Goal: Task Accomplishment & Management: Use online tool/utility

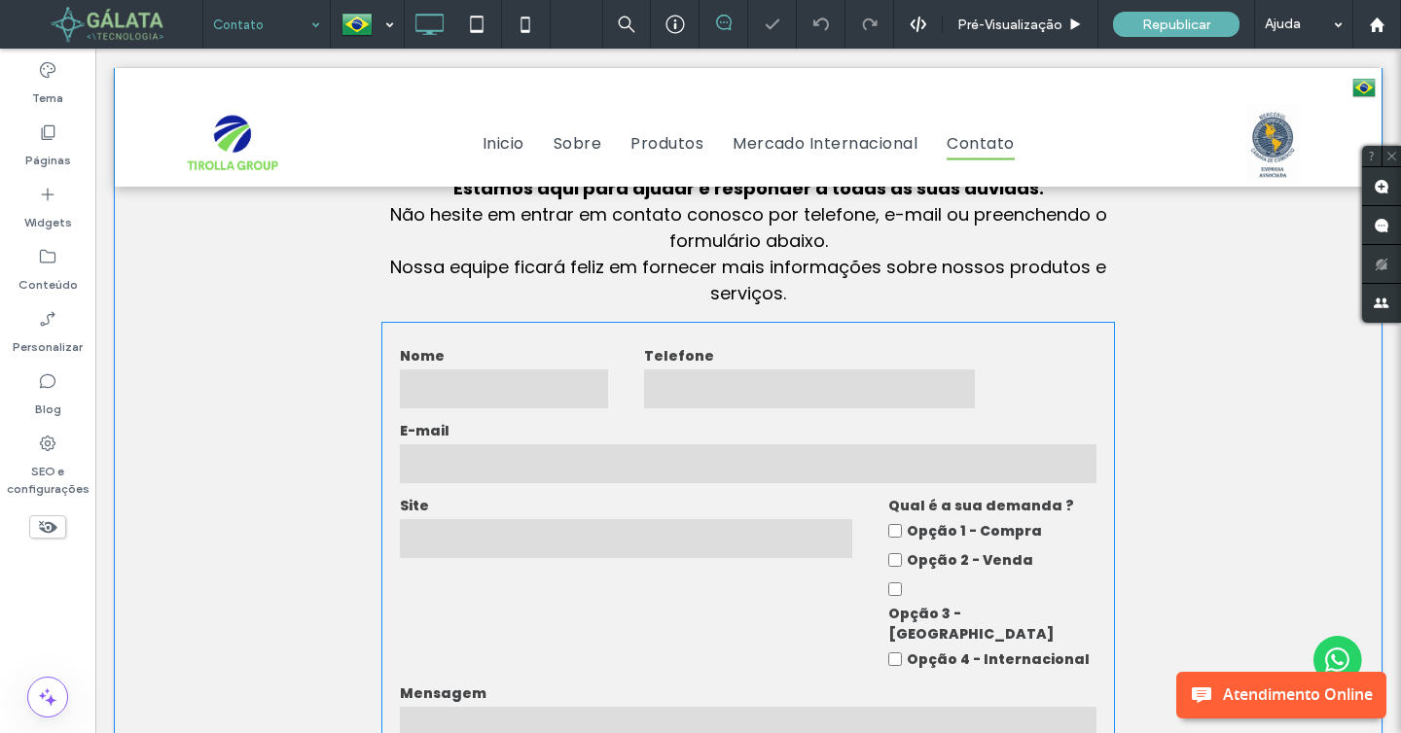
scroll to position [724, 0]
click at [604, 427] on label "E-mail" at bounding box center [749, 431] width 698 height 20
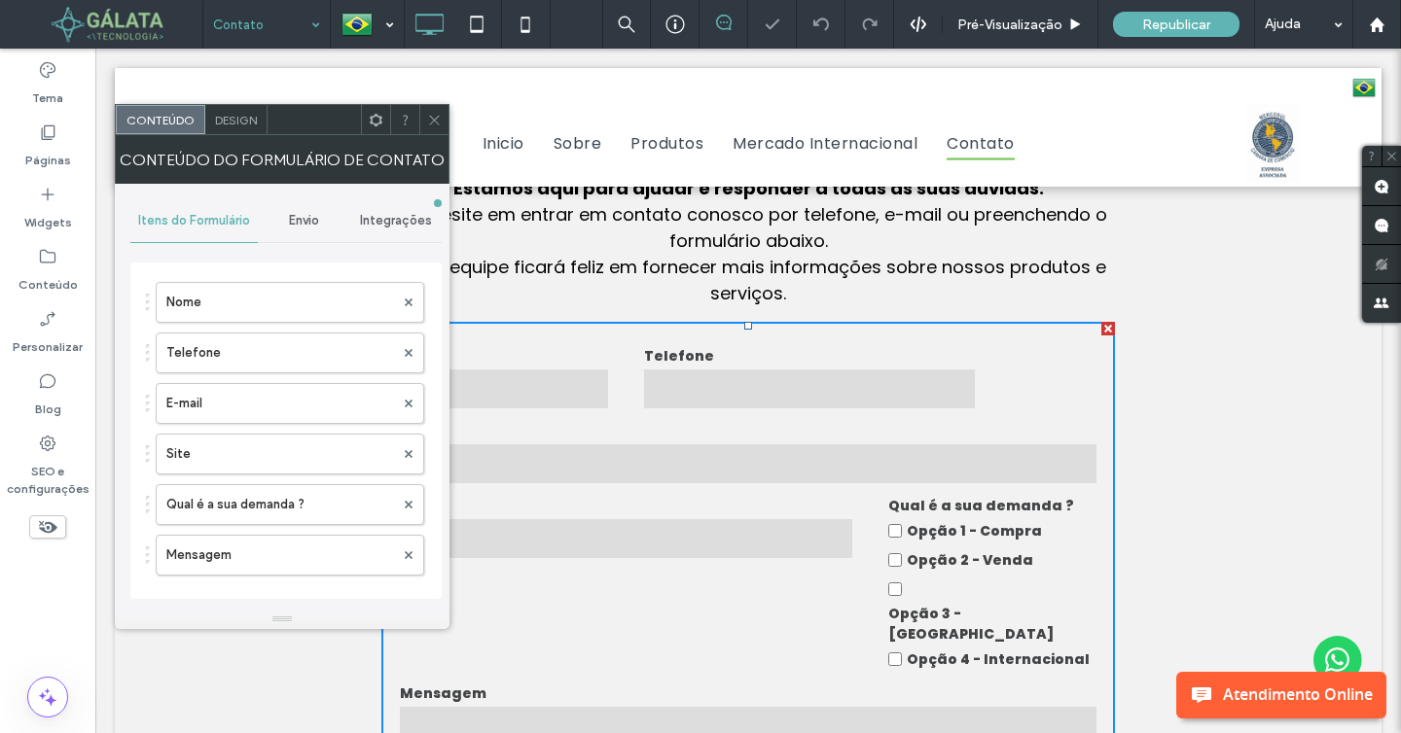
type input "******"
click at [315, 227] on span "Envio" at bounding box center [304, 221] width 30 height 16
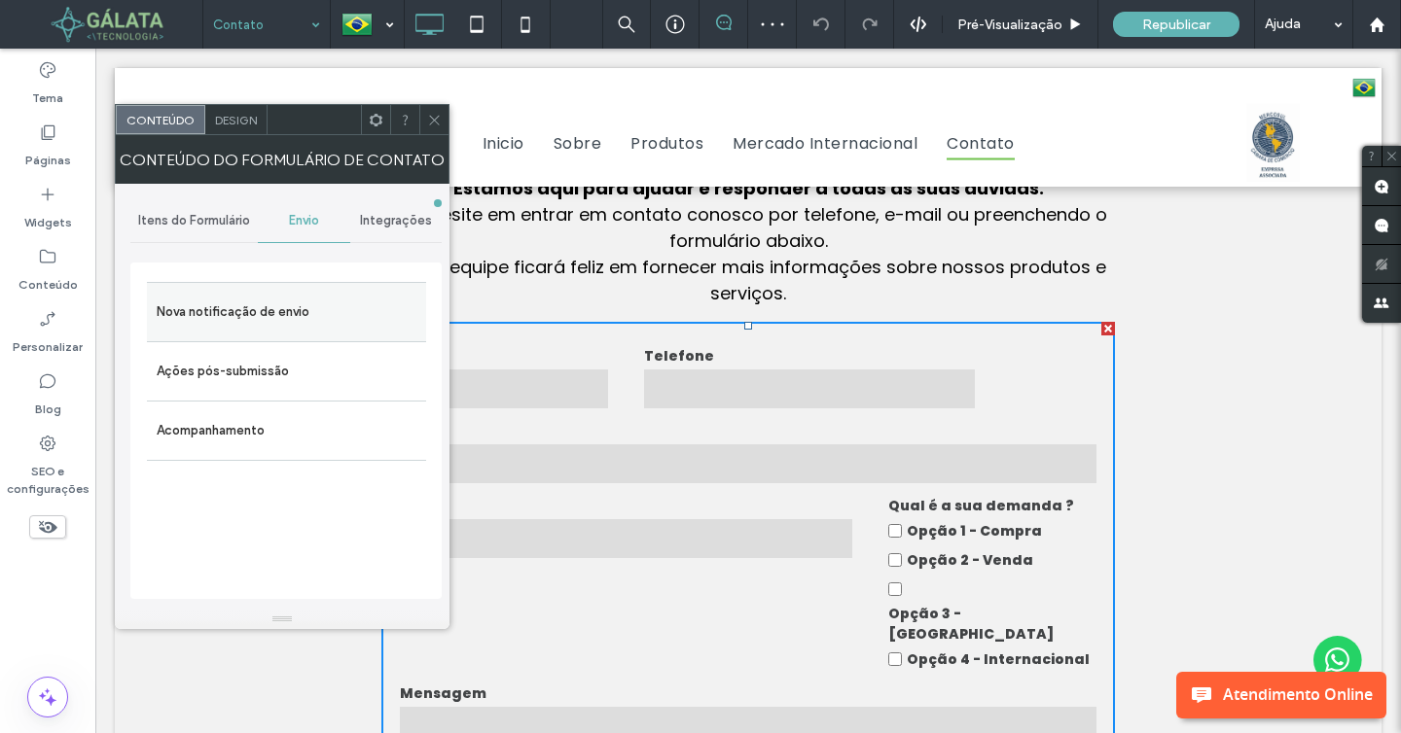
click at [295, 324] on label "Nova notificação de envio" at bounding box center [287, 312] width 260 height 39
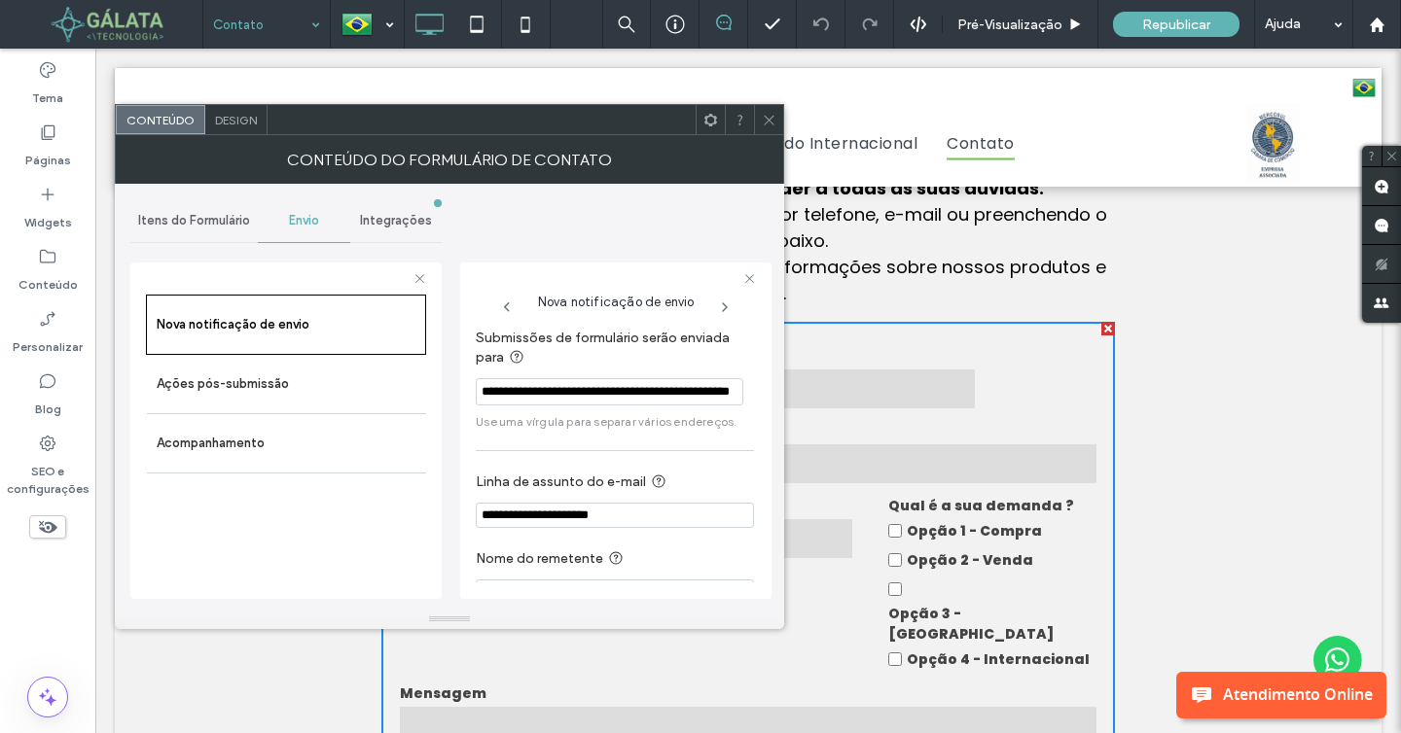
scroll to position [0, 0]
click at [552, 393] on input "**********" at bounding box center [610, 391] width 268 height 27
click at [777, 121] on div at bounding box center [768, 119] width 29 height 29
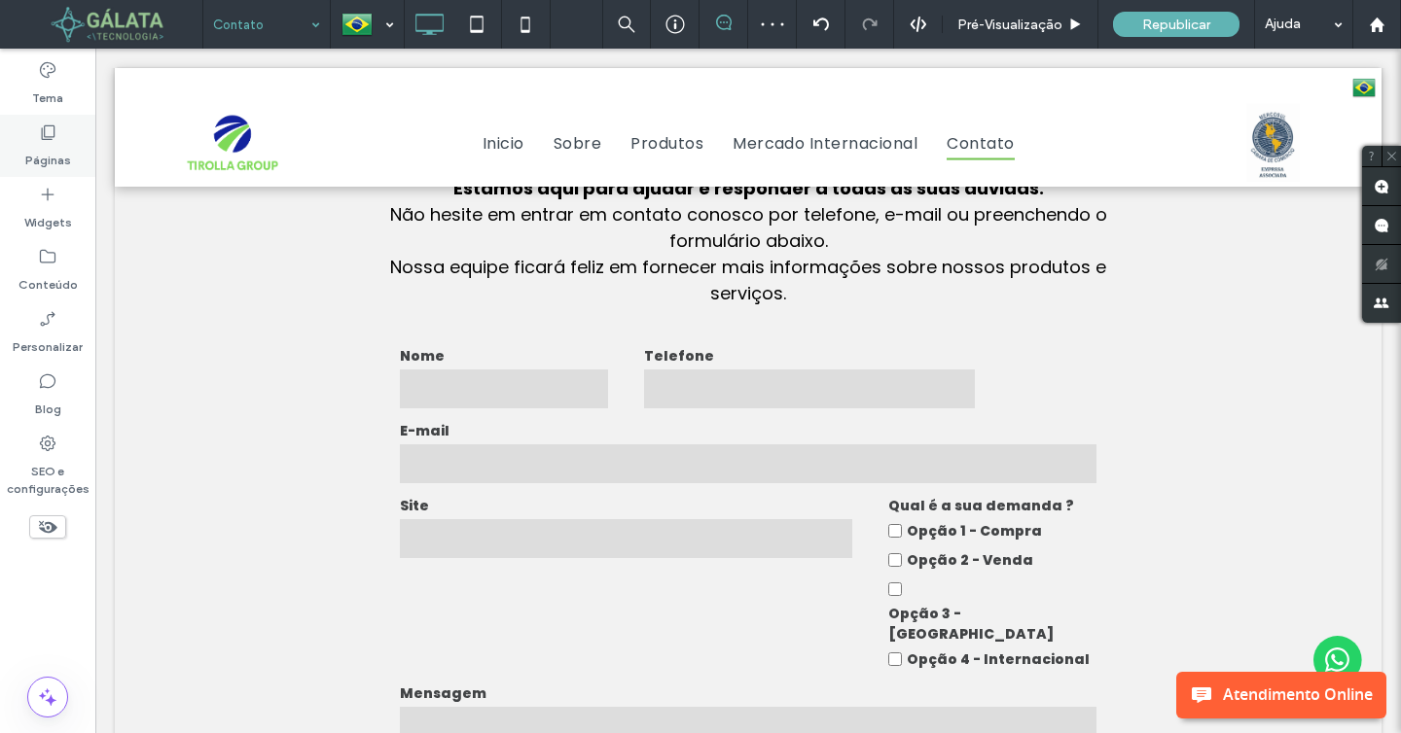
drag, startPoint x: 55, startPoint y: 128, endPoint x: 307, endPoint y: 214, distance: 266.1
click at [55, 128] on icon at bounding box center [47, 132] width 19 height 19
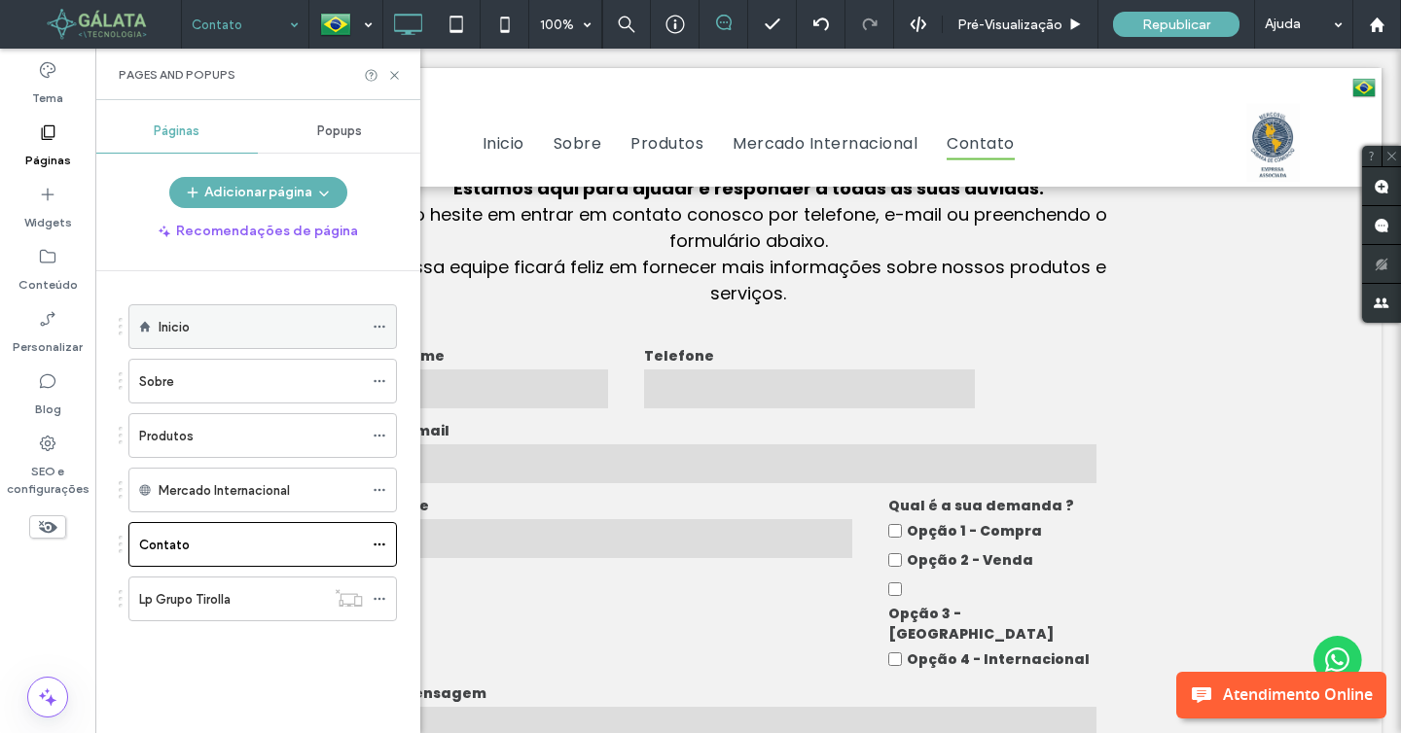
click at [382, 320] on icon at bounding box center [380, 327] width 14 height 14
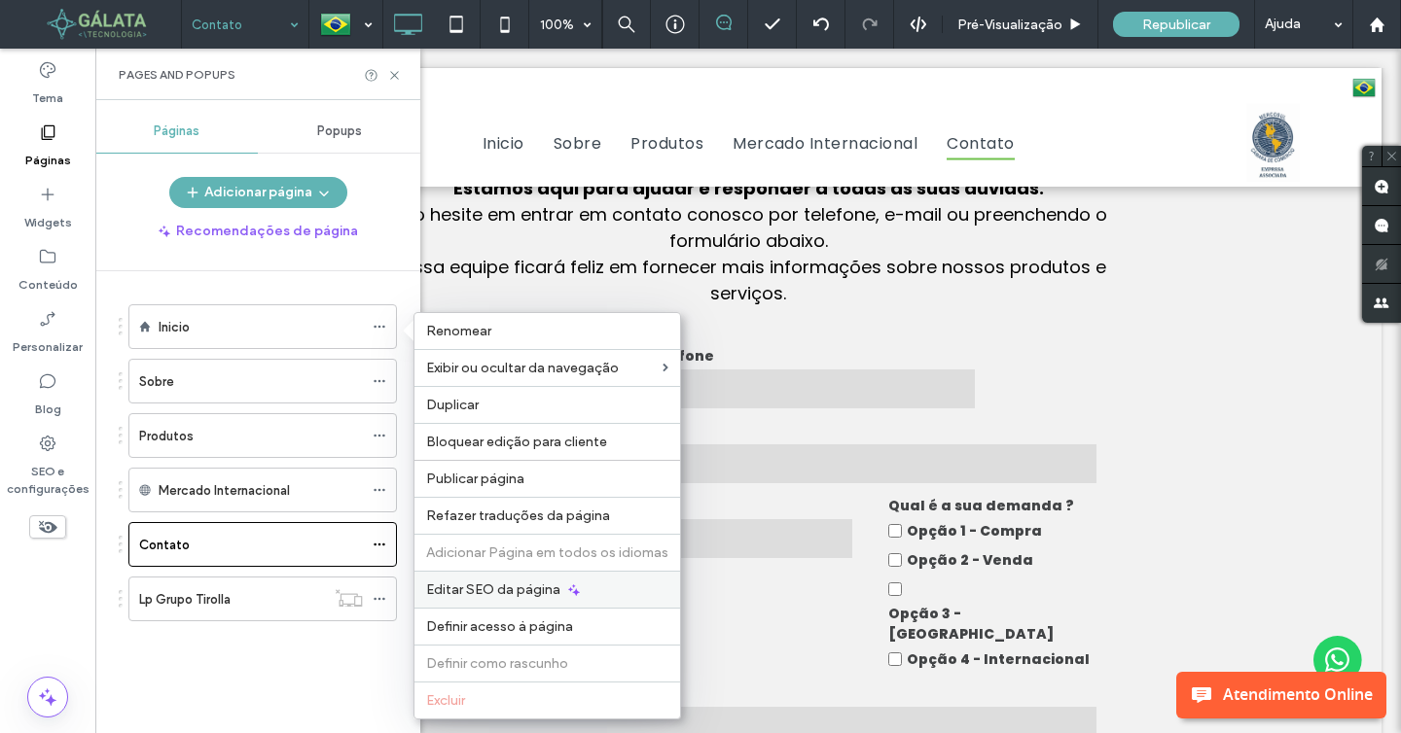
click at [538, 587] on span "Editar SEO da página" at bounding box center [493, 590] width 134 height 17
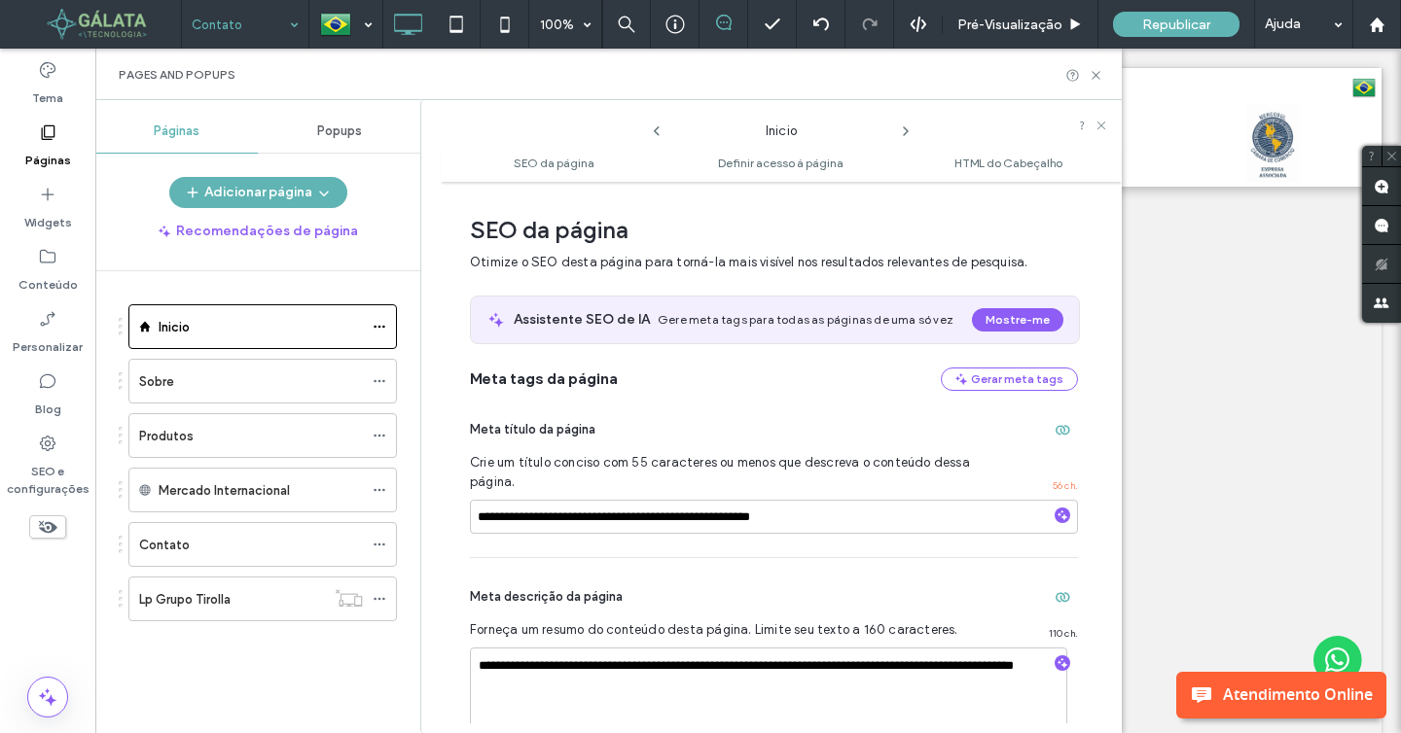
scroll to position [10, 0]
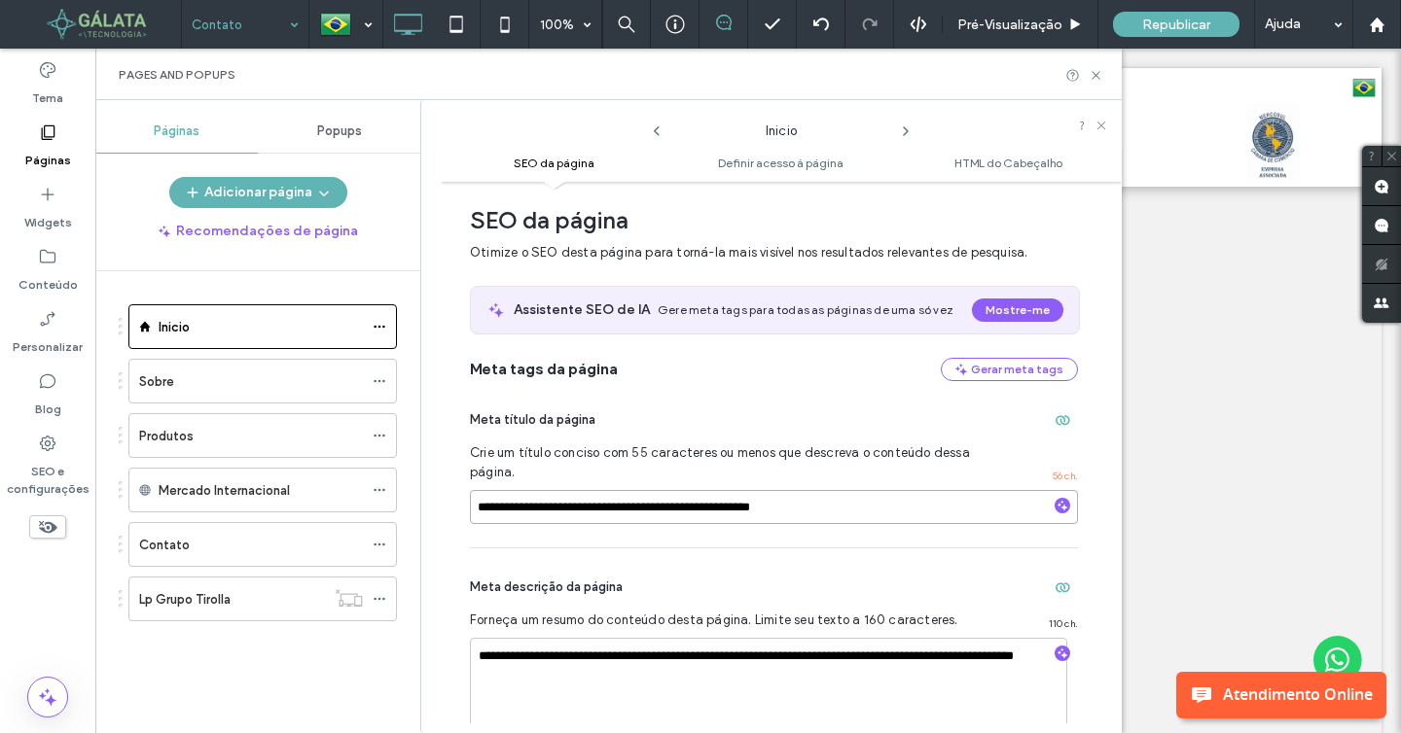
click at [764, 499] on input "**********" at bounding box center [774, 507] width 608 height 34
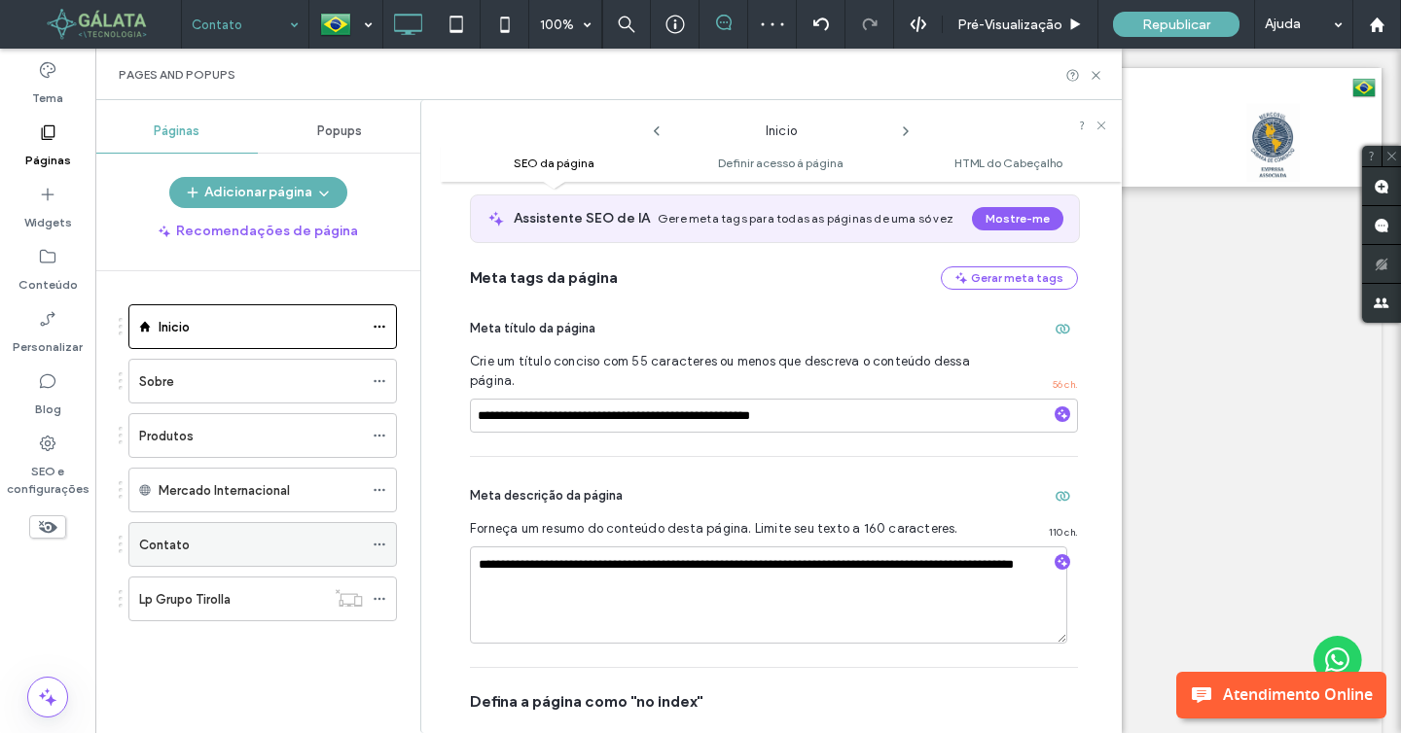
click at [376, 542] on icon at bounding box center [380, 545] width 14 height 14
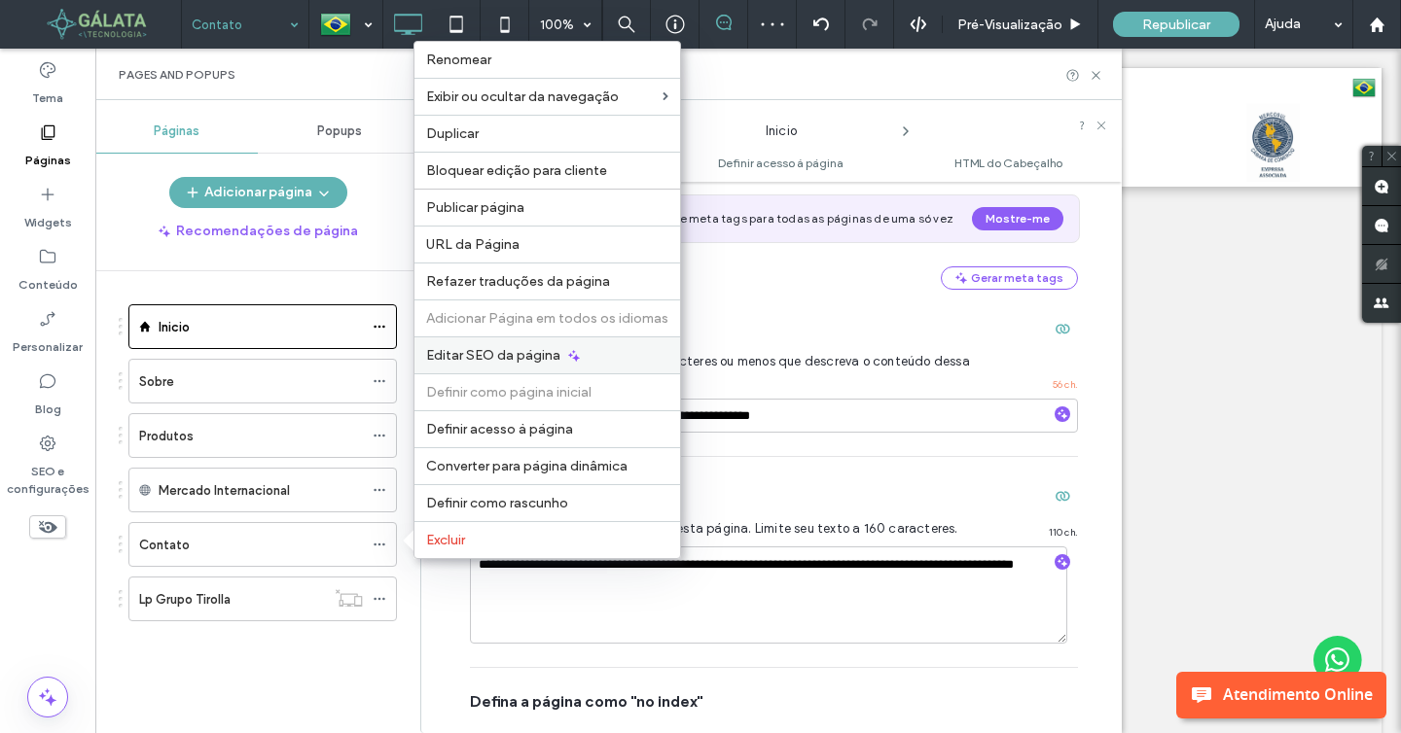
click at [511, 355] on span "Editar SEO da página" at bounding box center [493, 355] width 134 height 17
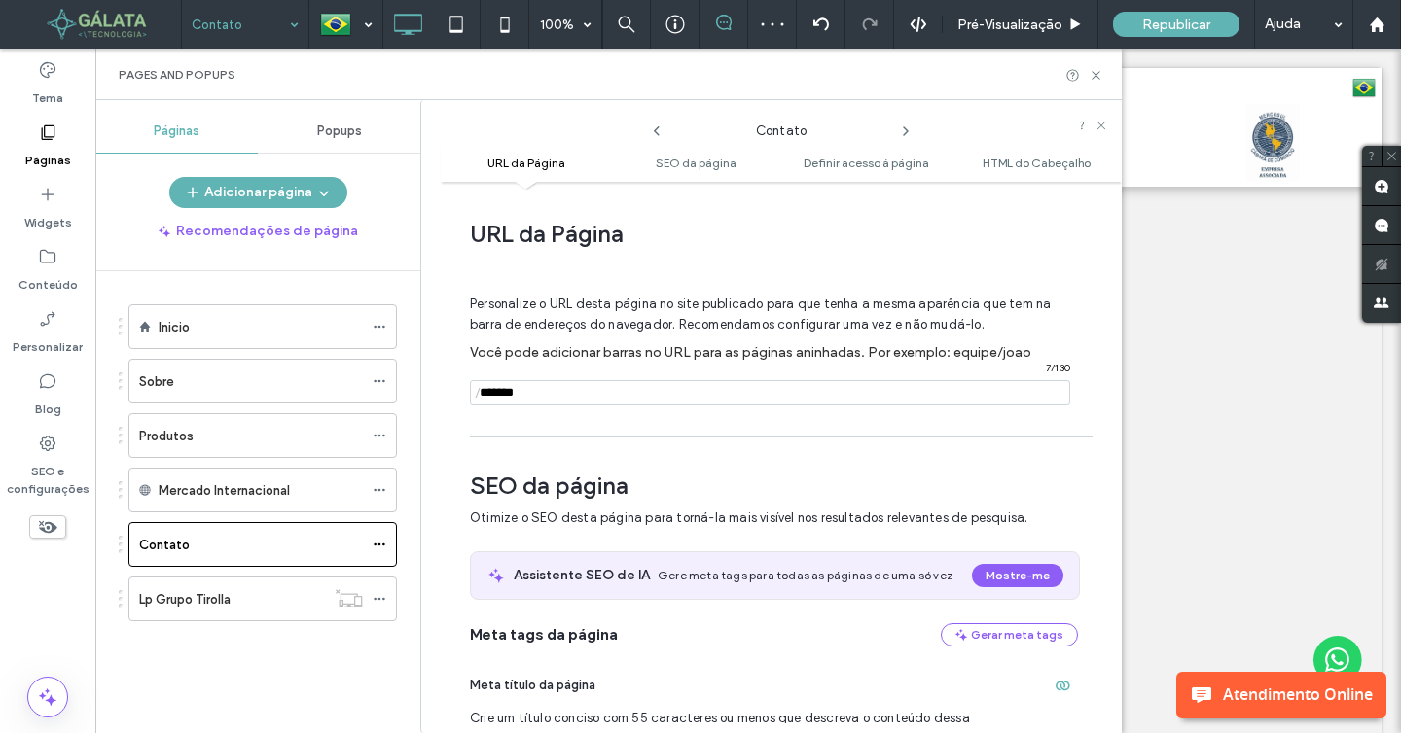
scroll to position [268, 0]
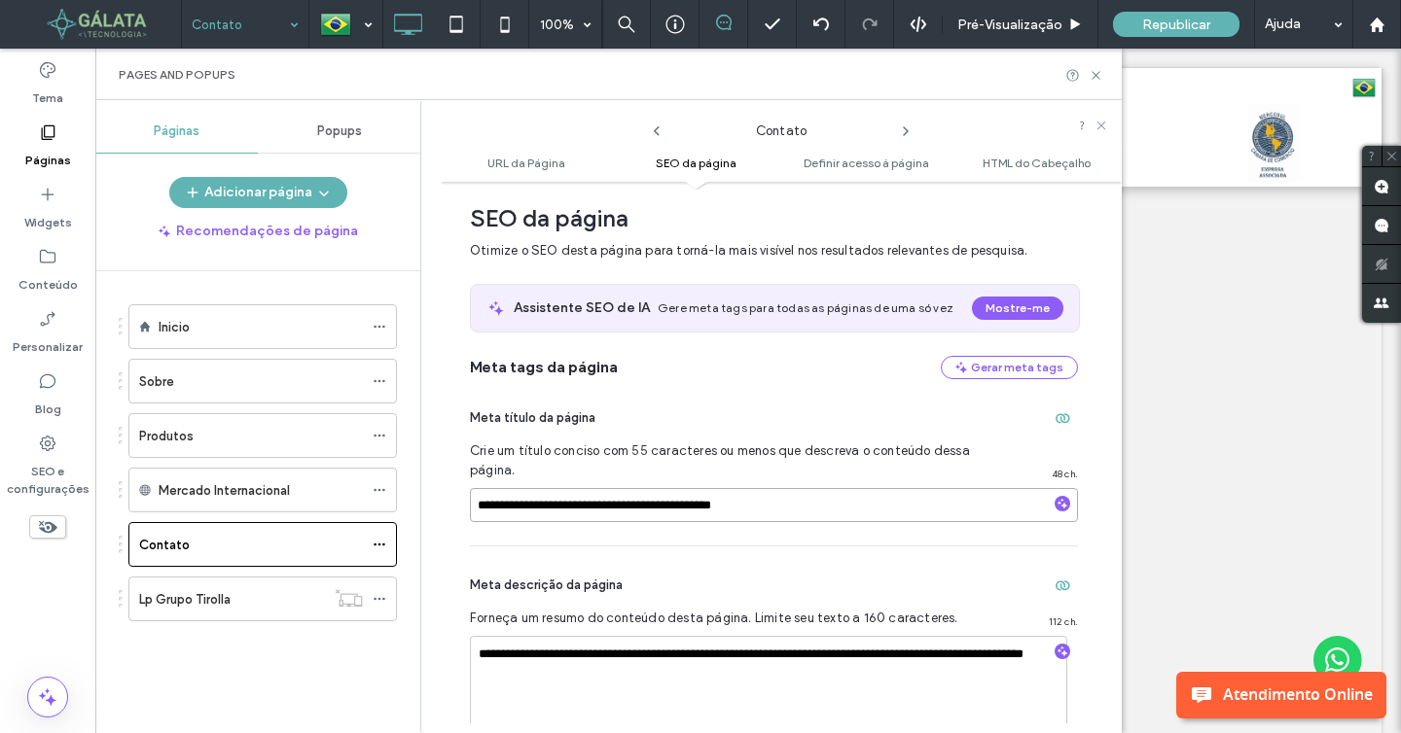
click at [624, 500] on input "**********" at bounding box center [774, 505] width 608 height 34
click at [373, 435] on icon at bounding box center [380, 436] width 14 height 14
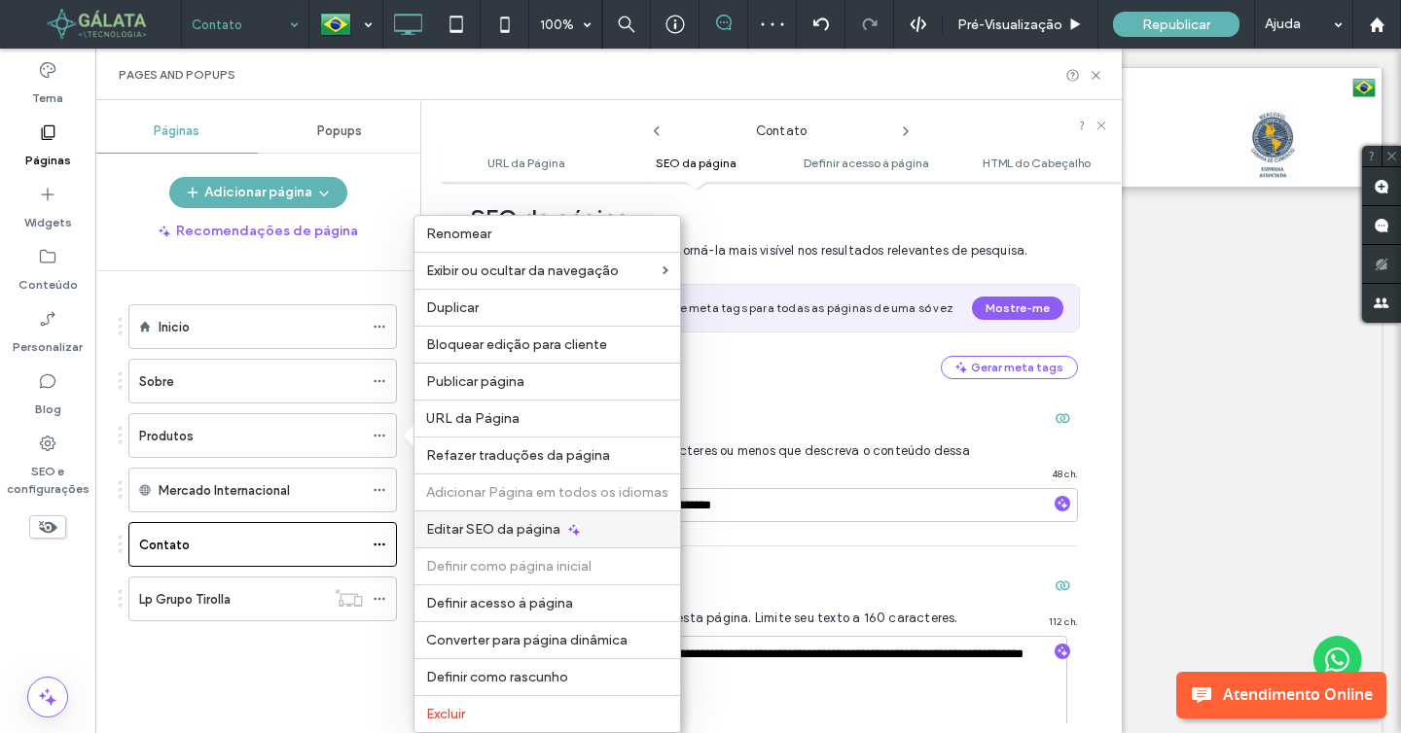
click at [528, 528] on span "Editar SEO da página" at bounding box center [493, 529] width 134 height 17
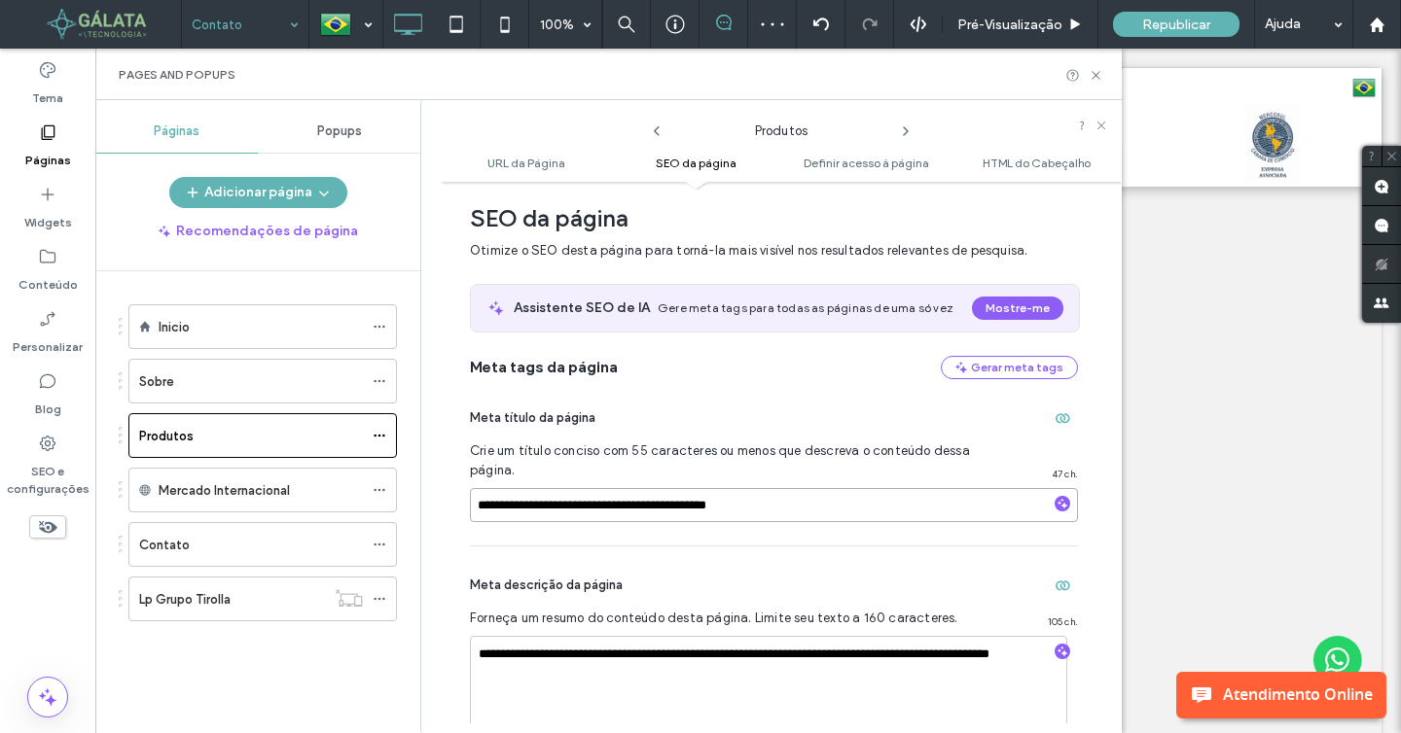
click at [662, 501] on input "**********" at bounding box center [774, 505] width 608 height 34
click at [382, 391] on span at bounding box center [380, 381] width 14 height 29
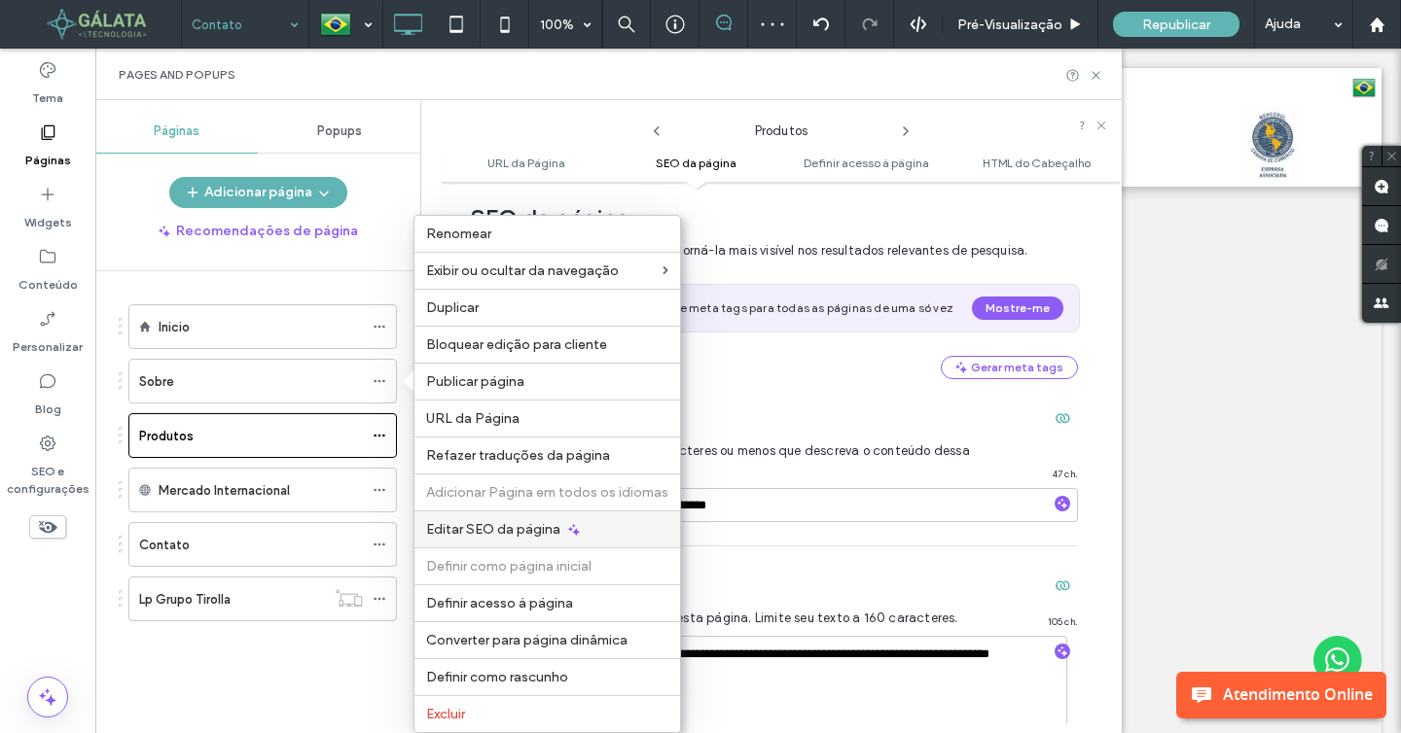
click at [500, 516] on div "Editar SEO da página" at bounding box center [547, 529] width 266 height 37
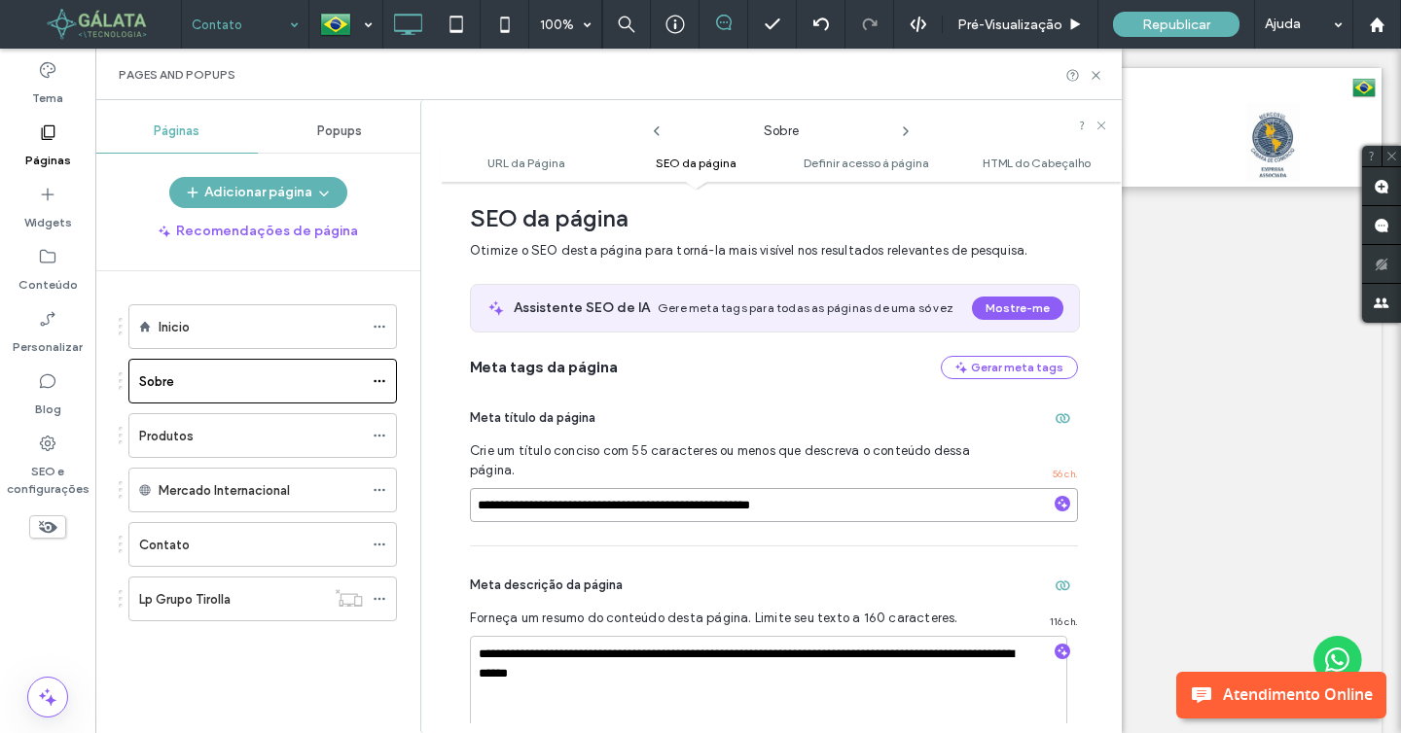
click at [660, 496] on input "**********" at bounding box center [774, 505] width 608 height 34
click at [1095, 75] on use at bounding box center [1095, 75] width 8 height 8
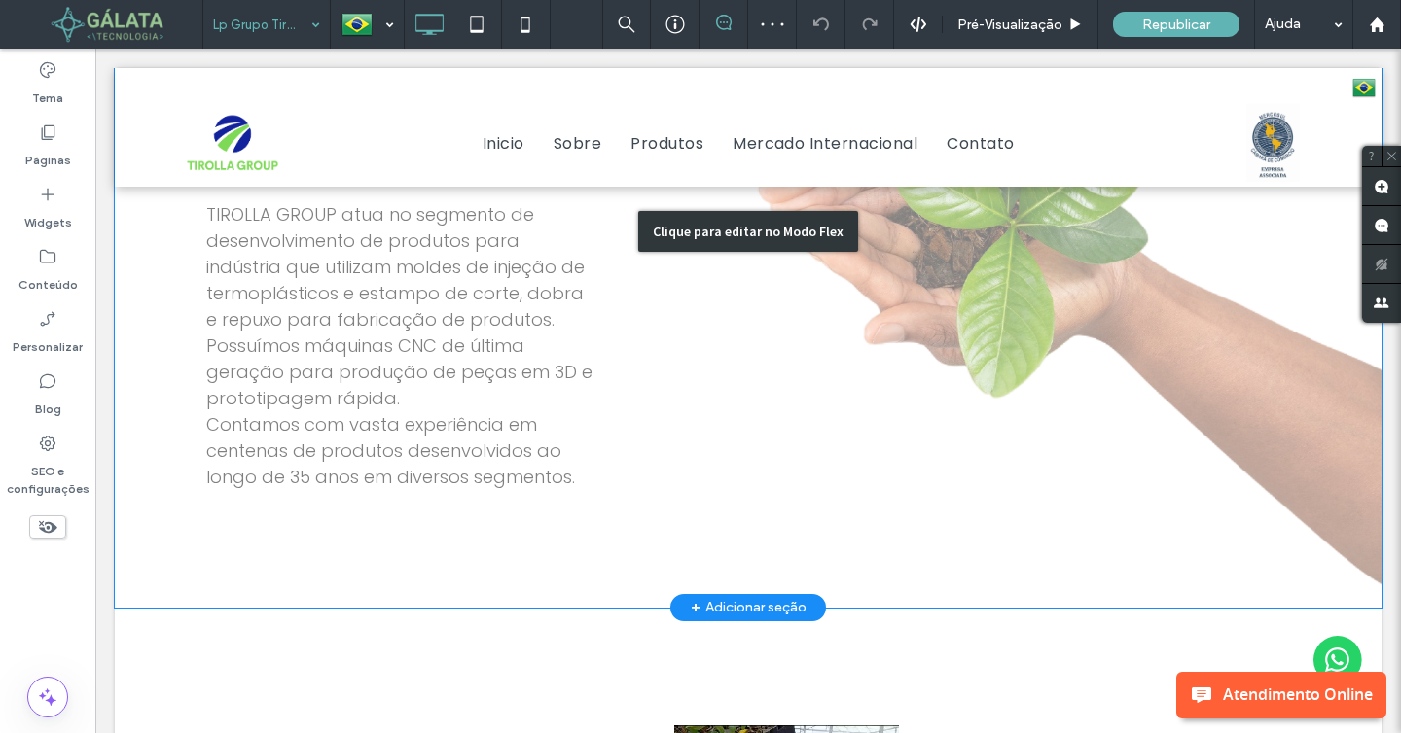
scroll to position [948, 0]
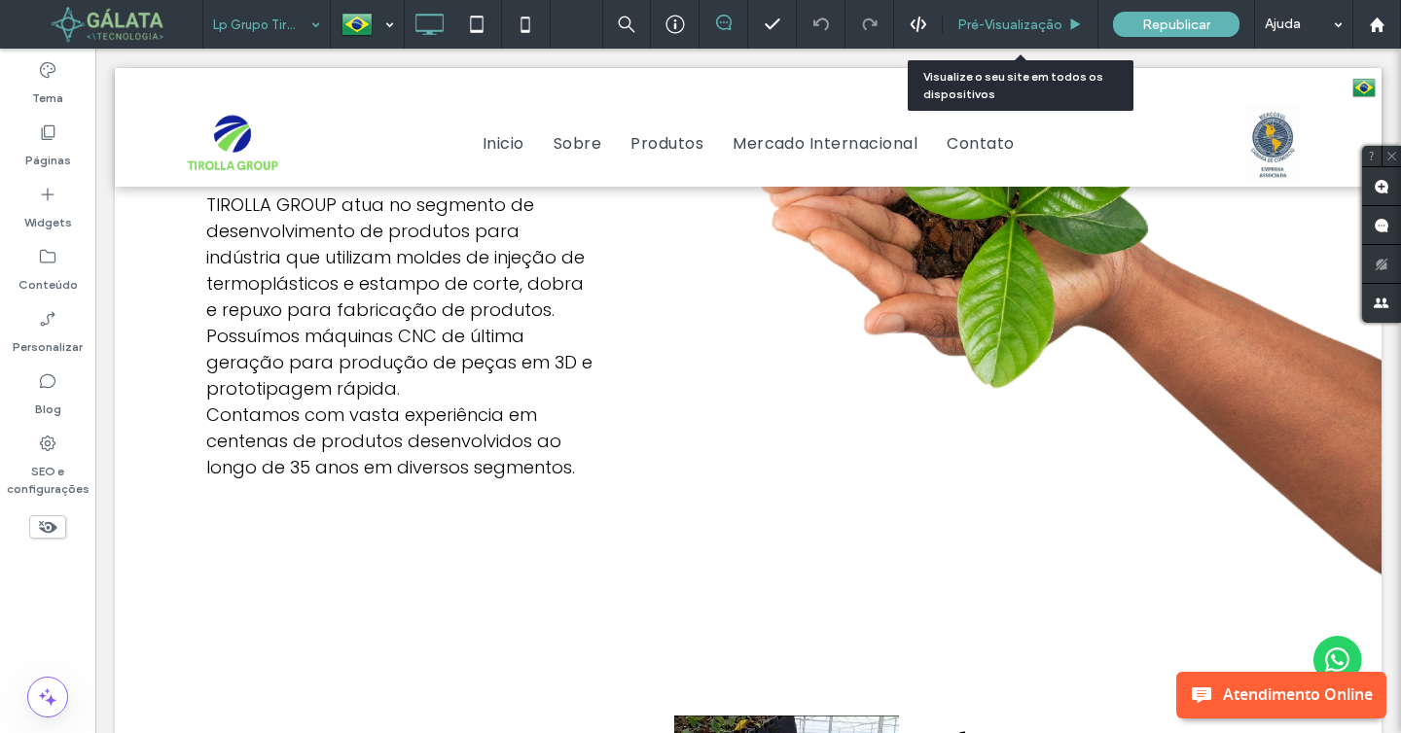
click at [981, 19] on span "Pré-Visualizaçāo" at bounding box center [1009, 25] width 105 height 17
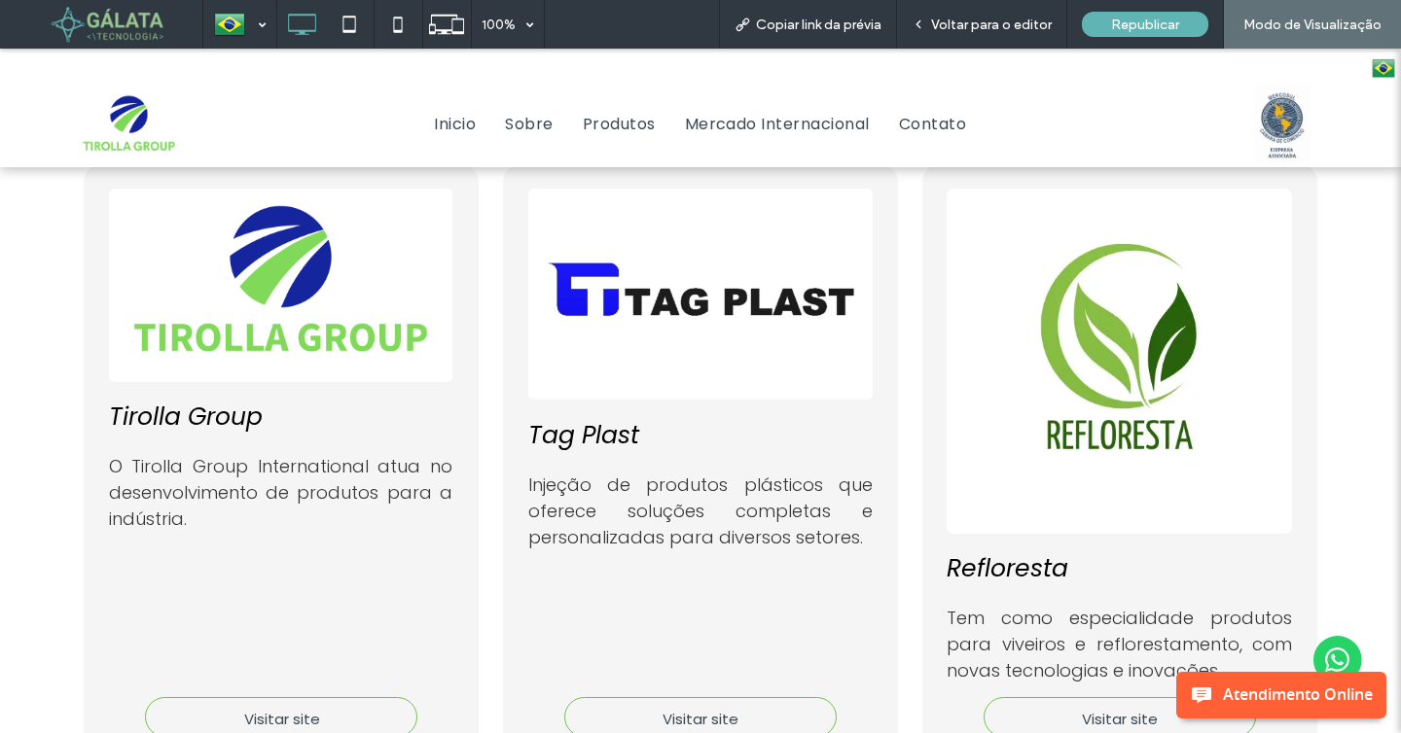
scroll to position [5370, 0]
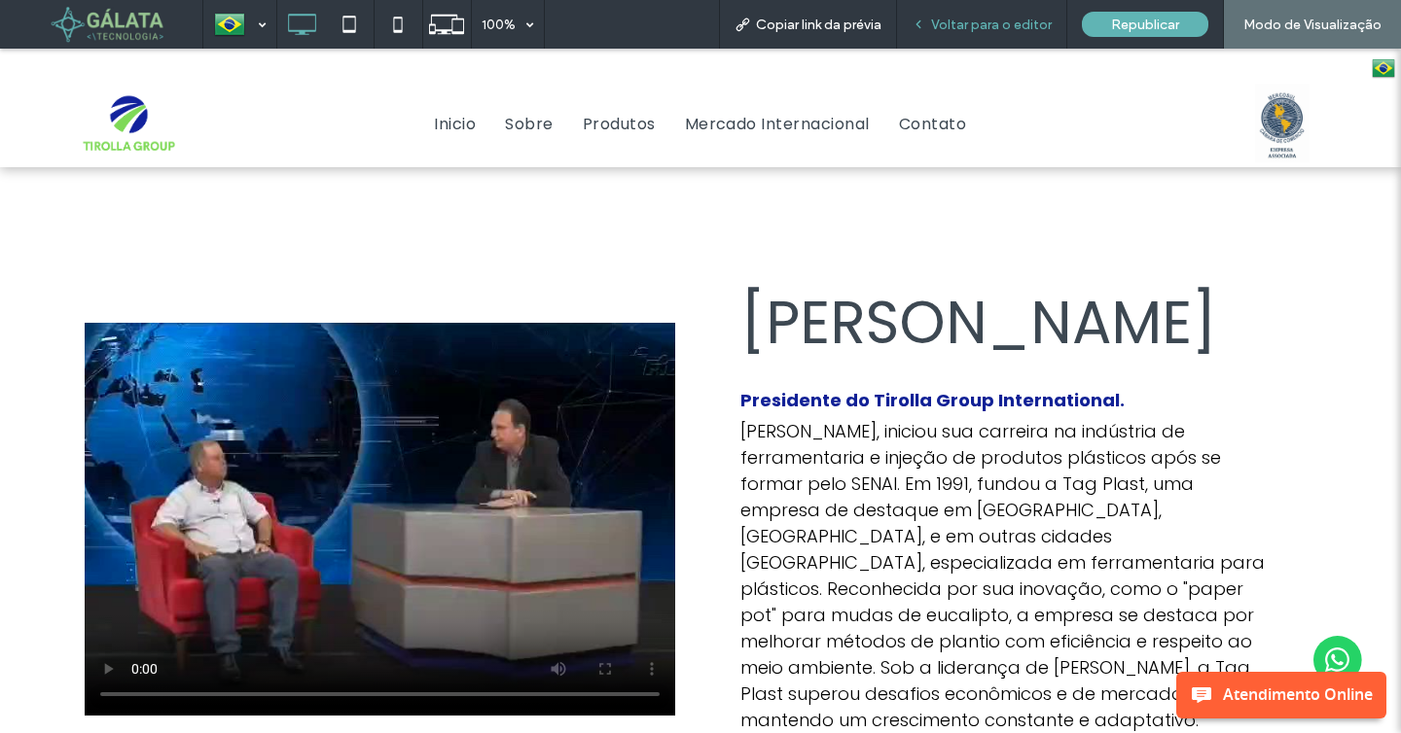
click at [998, 29] on span "Voltar para o editor" at bounding box center [991, 25] width 121 height 17
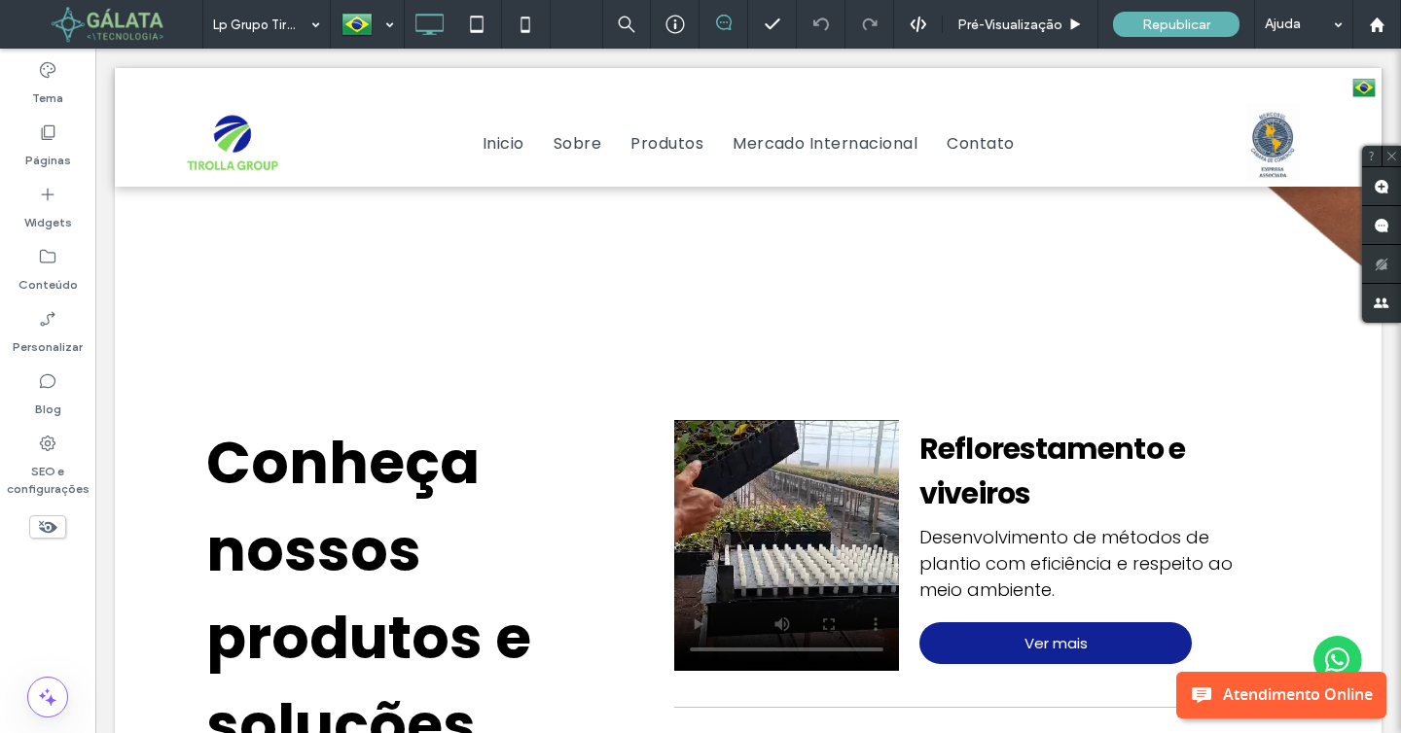
scroll to position [1048, 0]
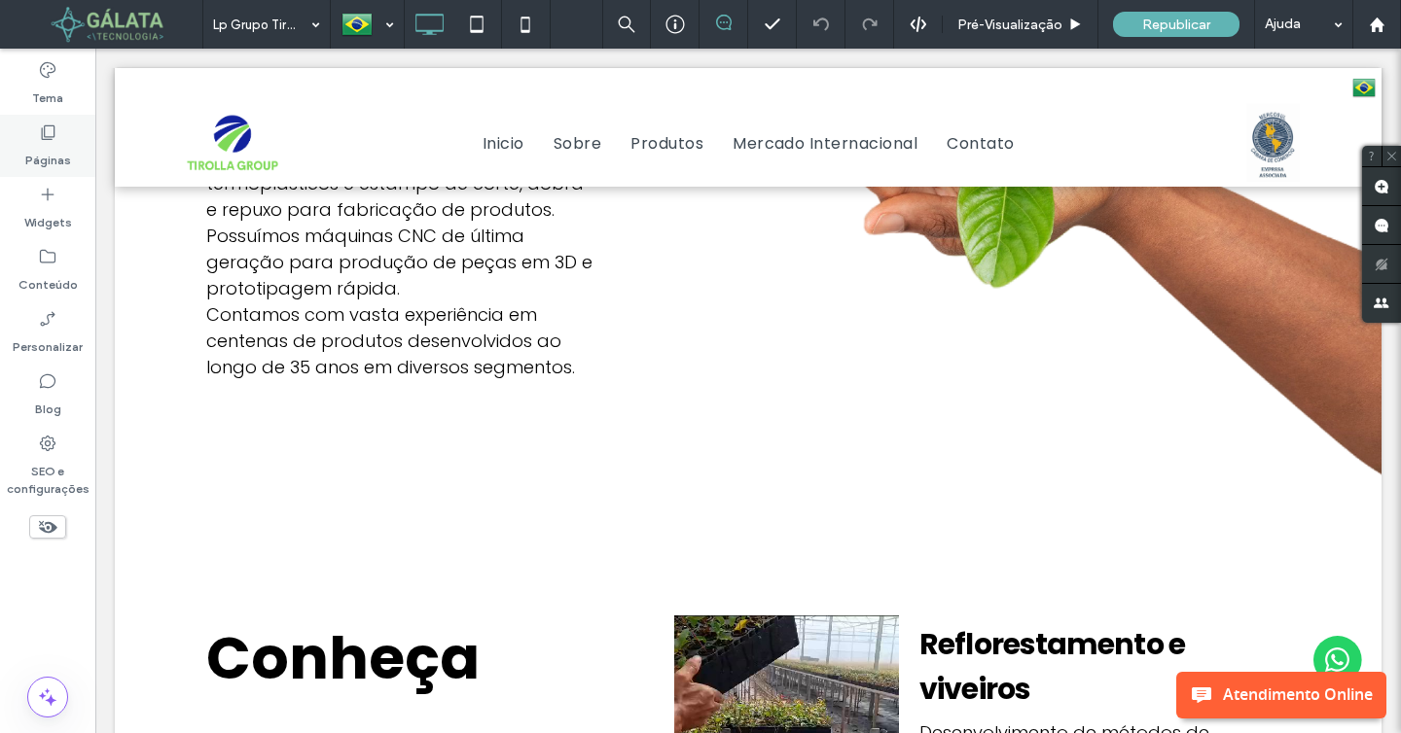
click at [59, 148] on label "Páginas" at bounding box center [48, 155] width 46 height 27
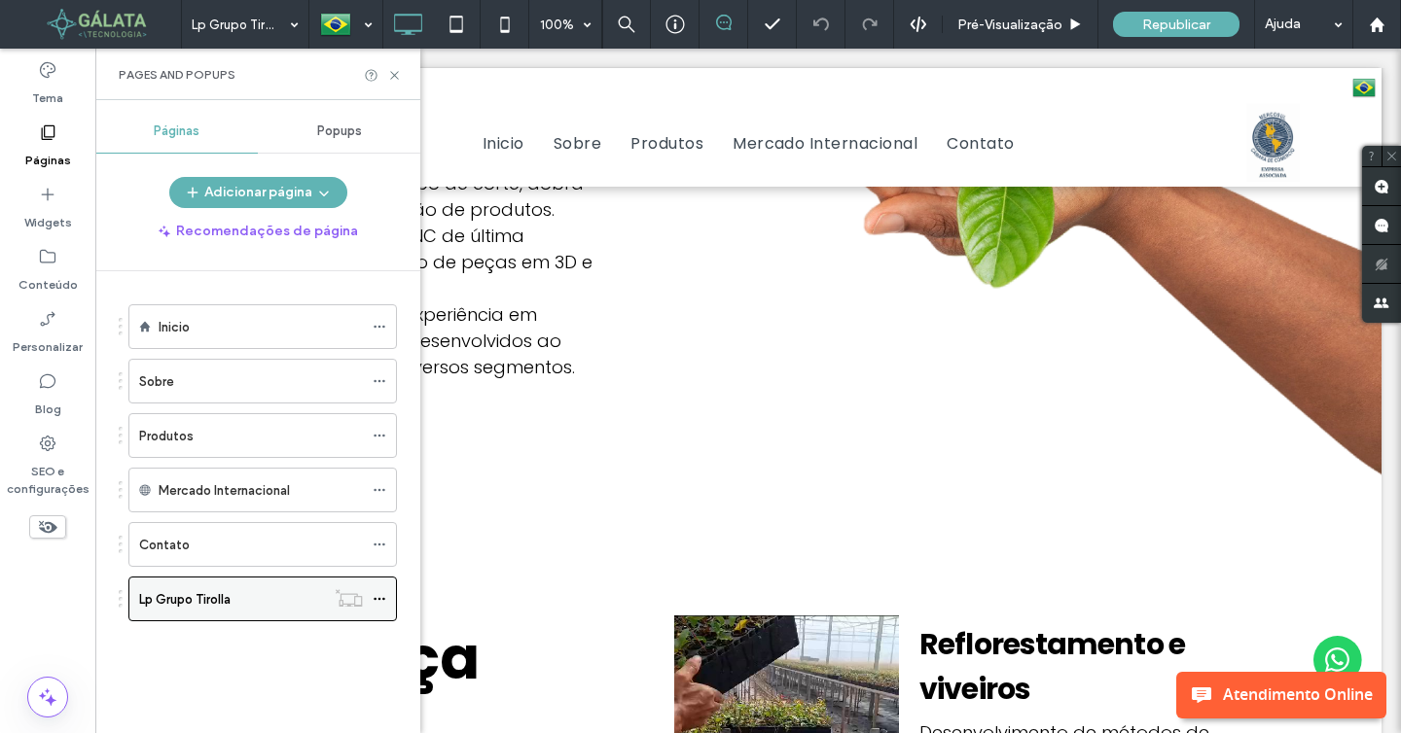
click at [380, 596] on icon at bounding box center [380, 599] width 14 height 14
click at [336, 648] on div "Inicio Sobre Produtos Mercado Internacional Contato Lp Grupo Tirolla" at bounding box center [258, 482] width 278 height 374
click at [374, 591] on span at bounding box center [380, 599] width 14 height 29
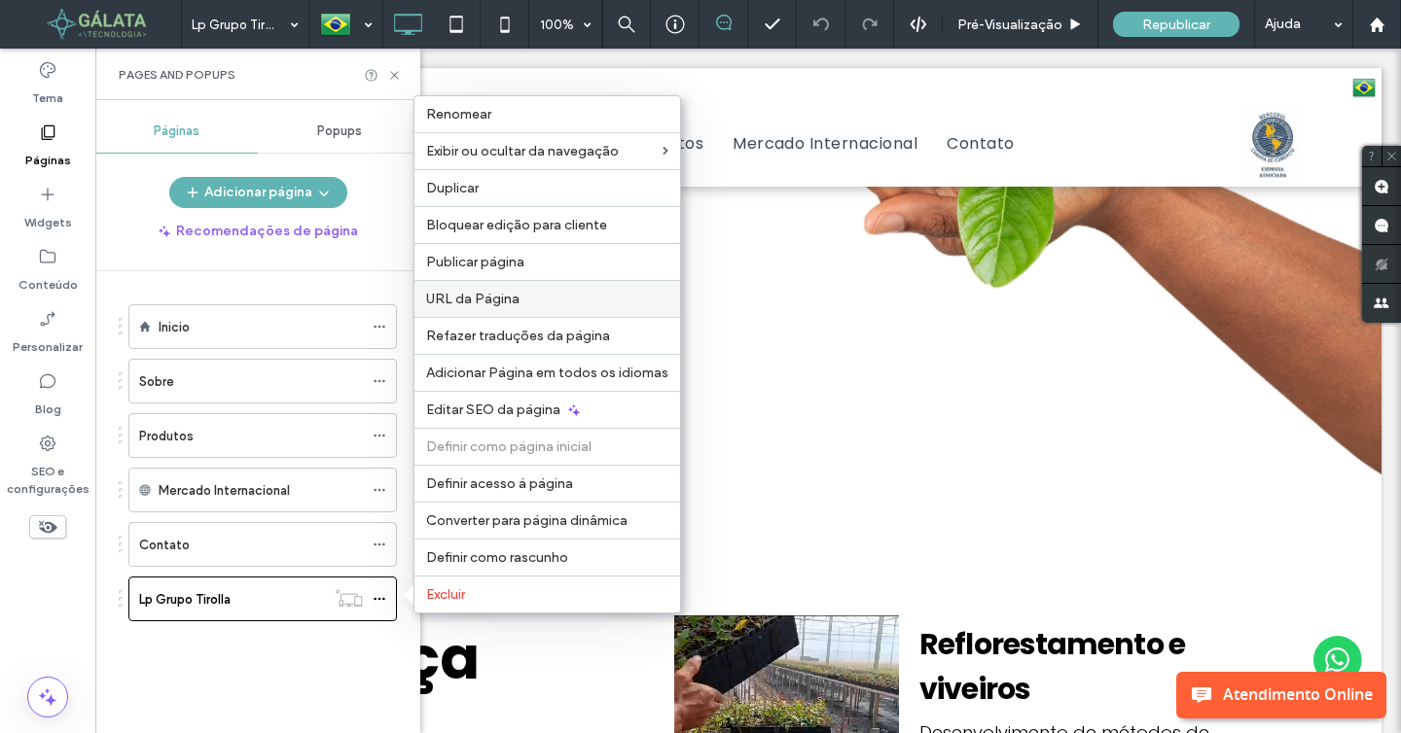
click at [510, 288] on div "URL da Página" at bounding box center [547, 298] width 266 height 37
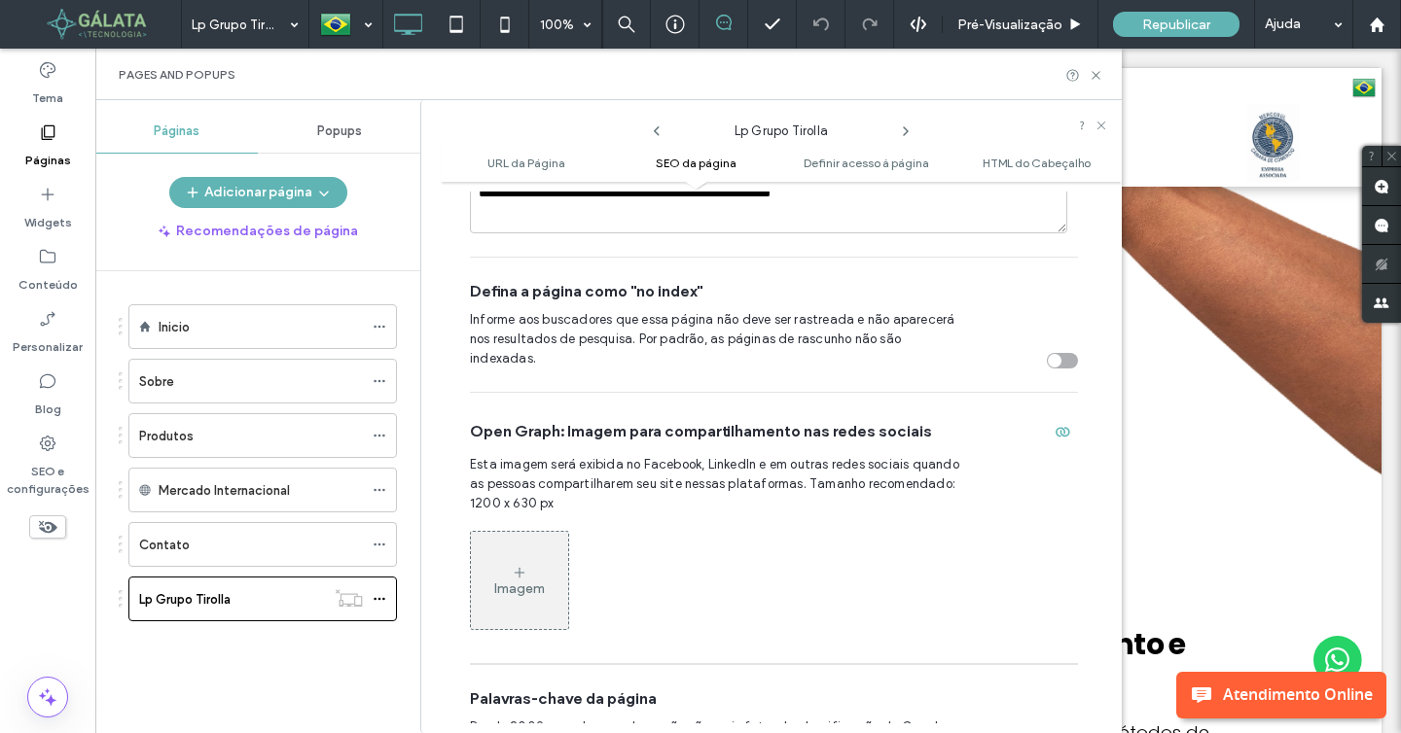
scroll to position [0, 0]
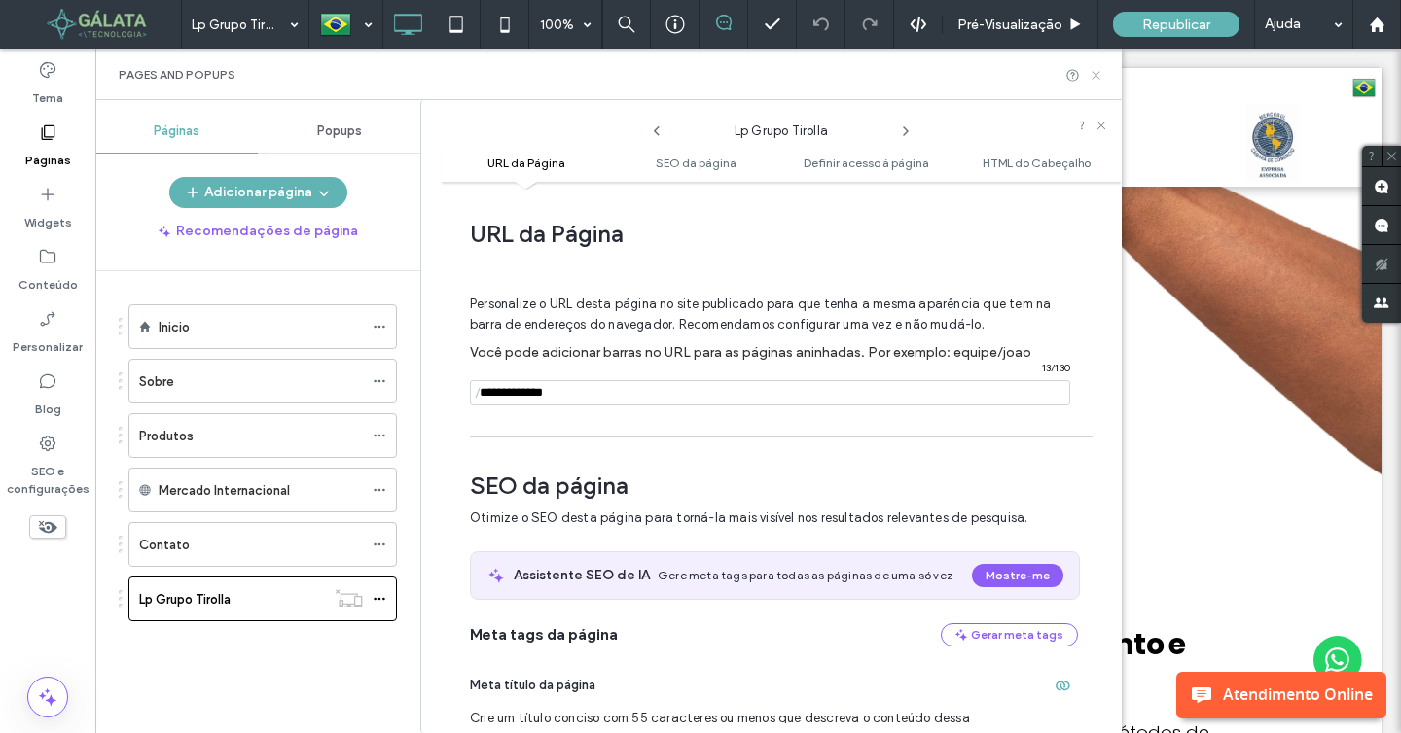
click at [1095, 72] on icon at bounding box center [1096, 75] width 15 height 15
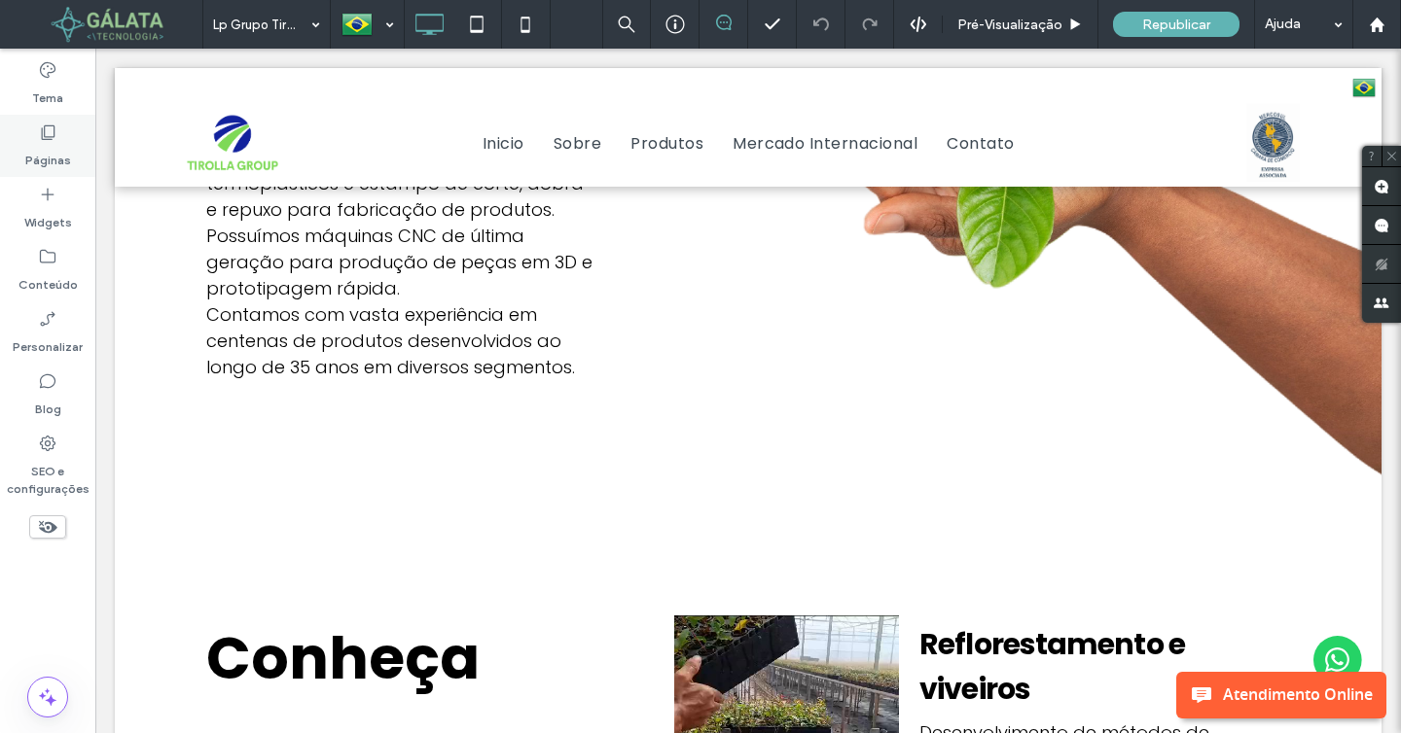
click at [71, 139] on div "Páginas" at bounding box center [47, 146] width 95 height 62
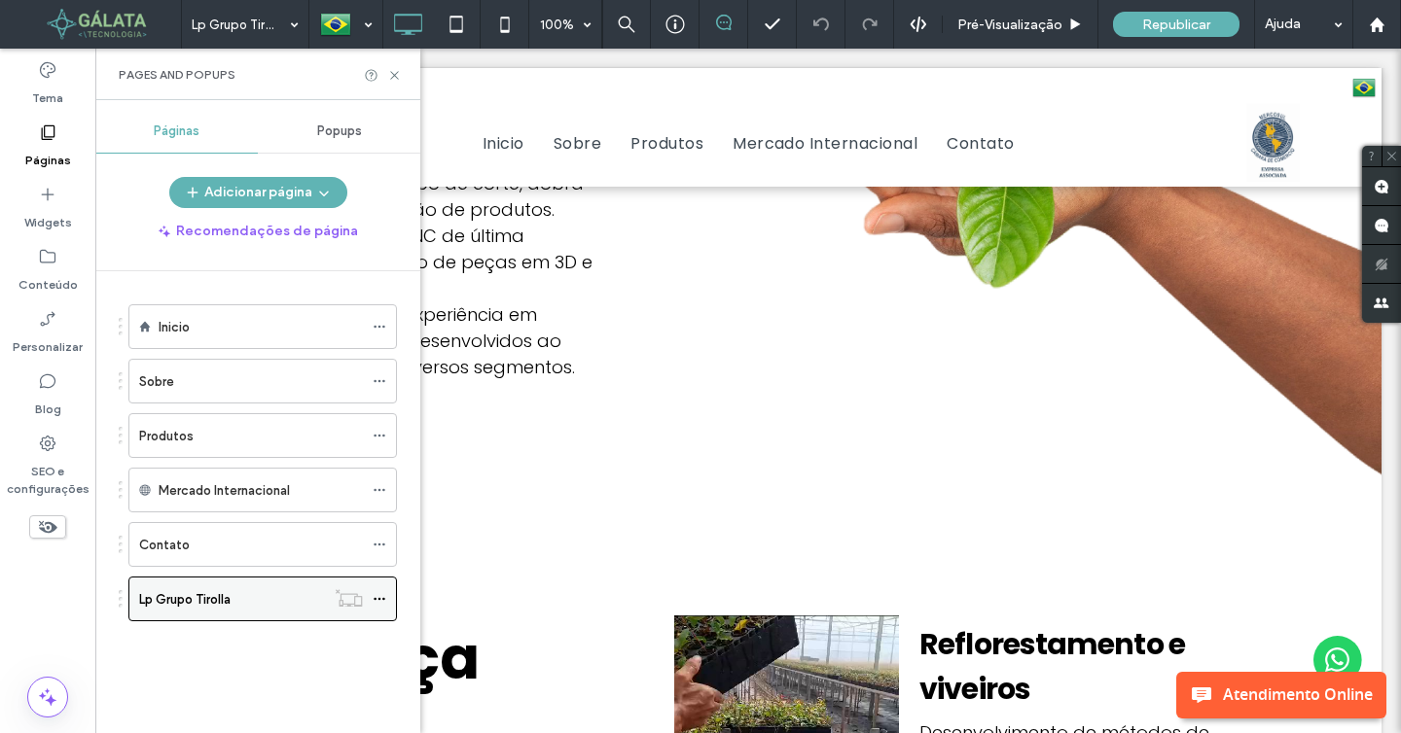
click at [381, 603] on icon at bounding box center [380, 599] width 14 height 14
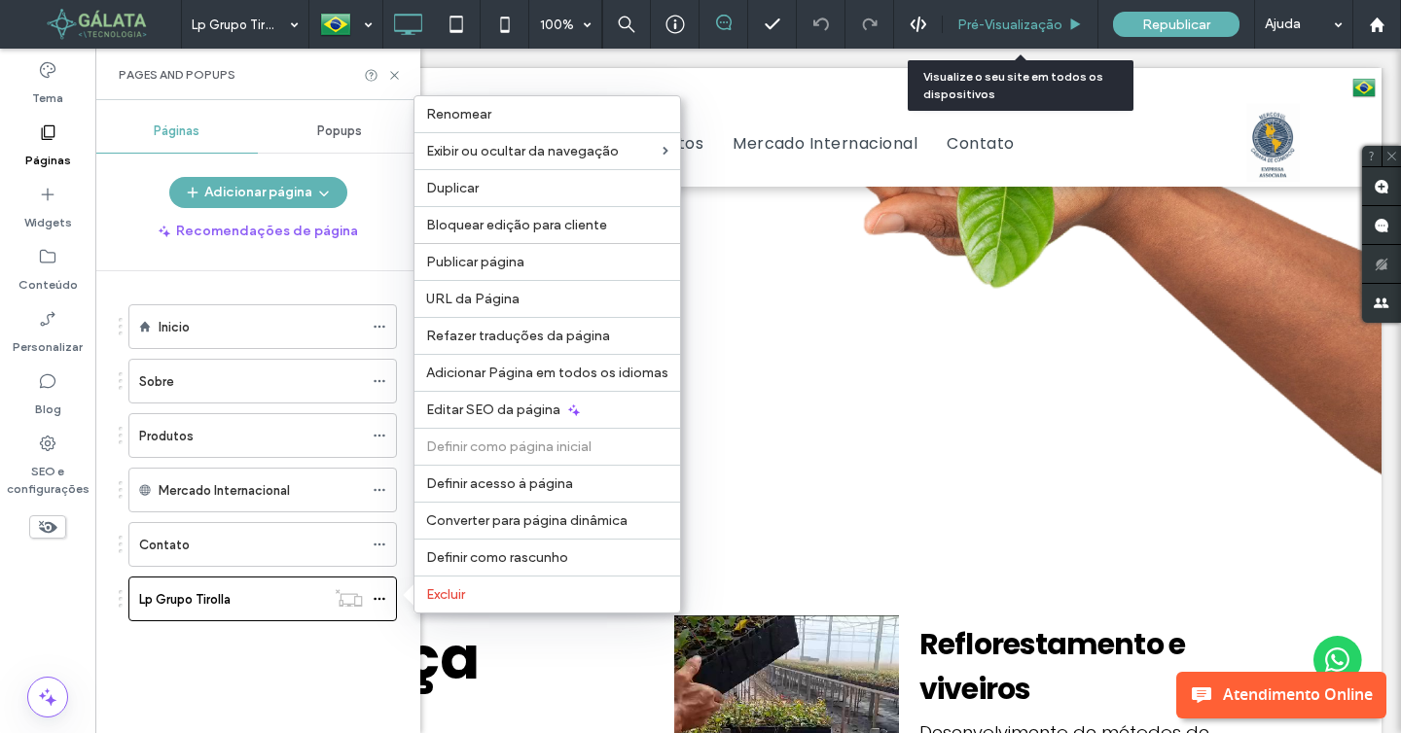
click at [1035, 19] on span "Pré-Visualizaçāo" at bounding box center [1009, 25] width 105 height 17
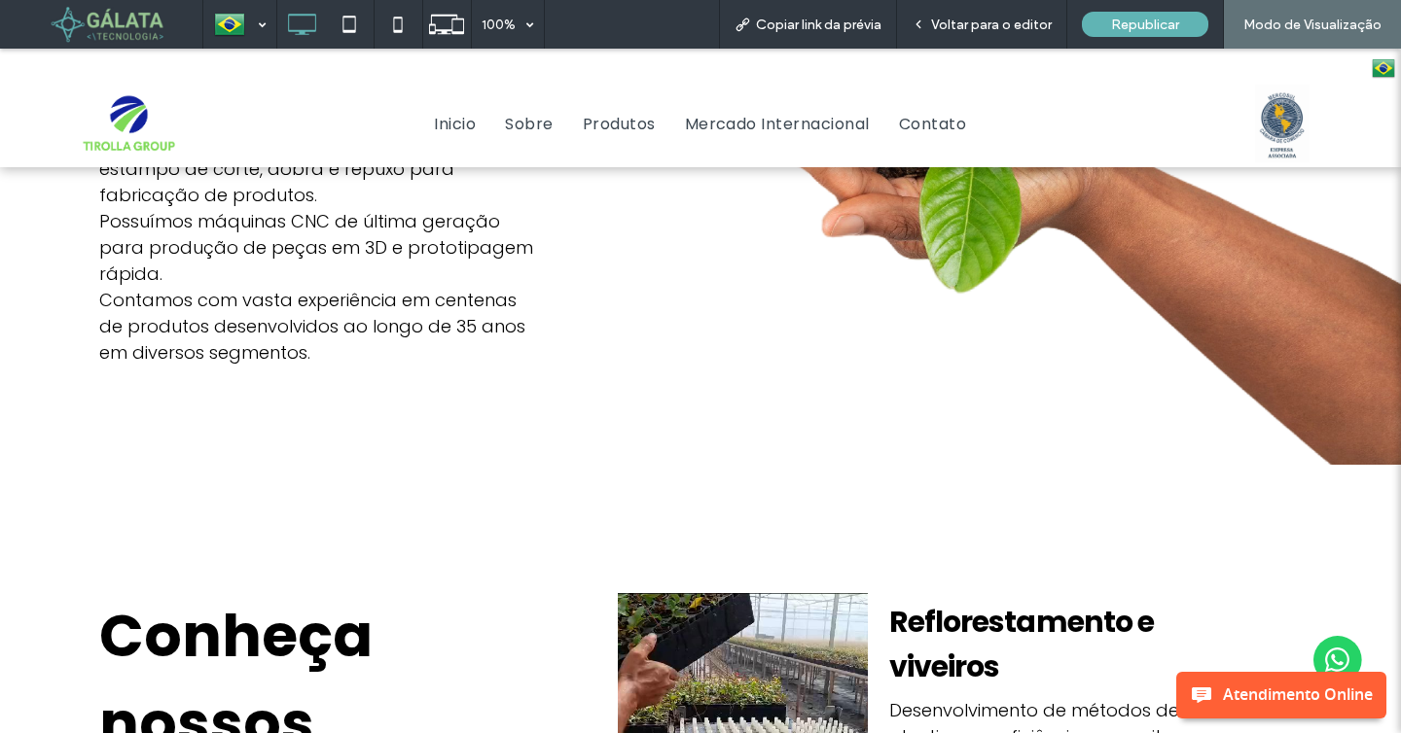
scroll to position [1002, 0]
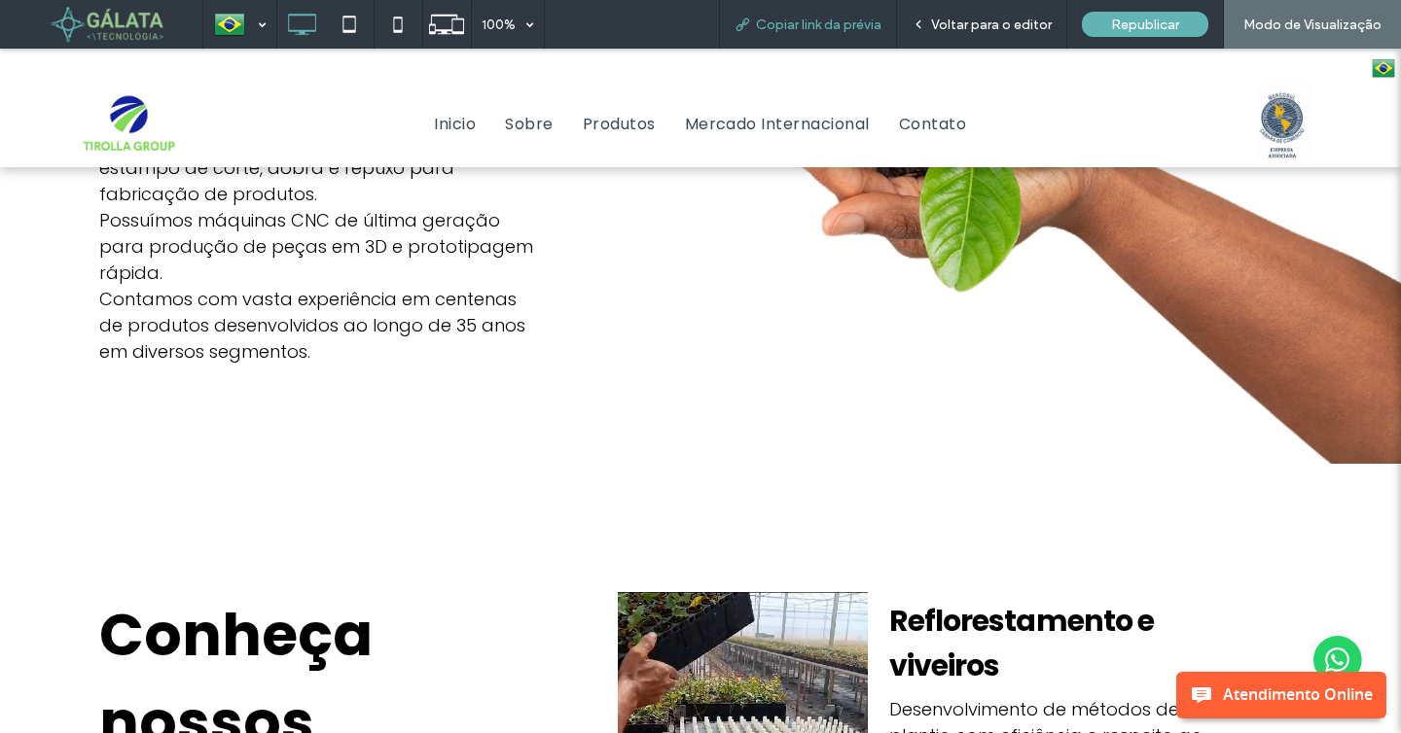
click at [847, 21] on span "Copiar link da prévia" at bounding box center [818, 25] width 125 height 17
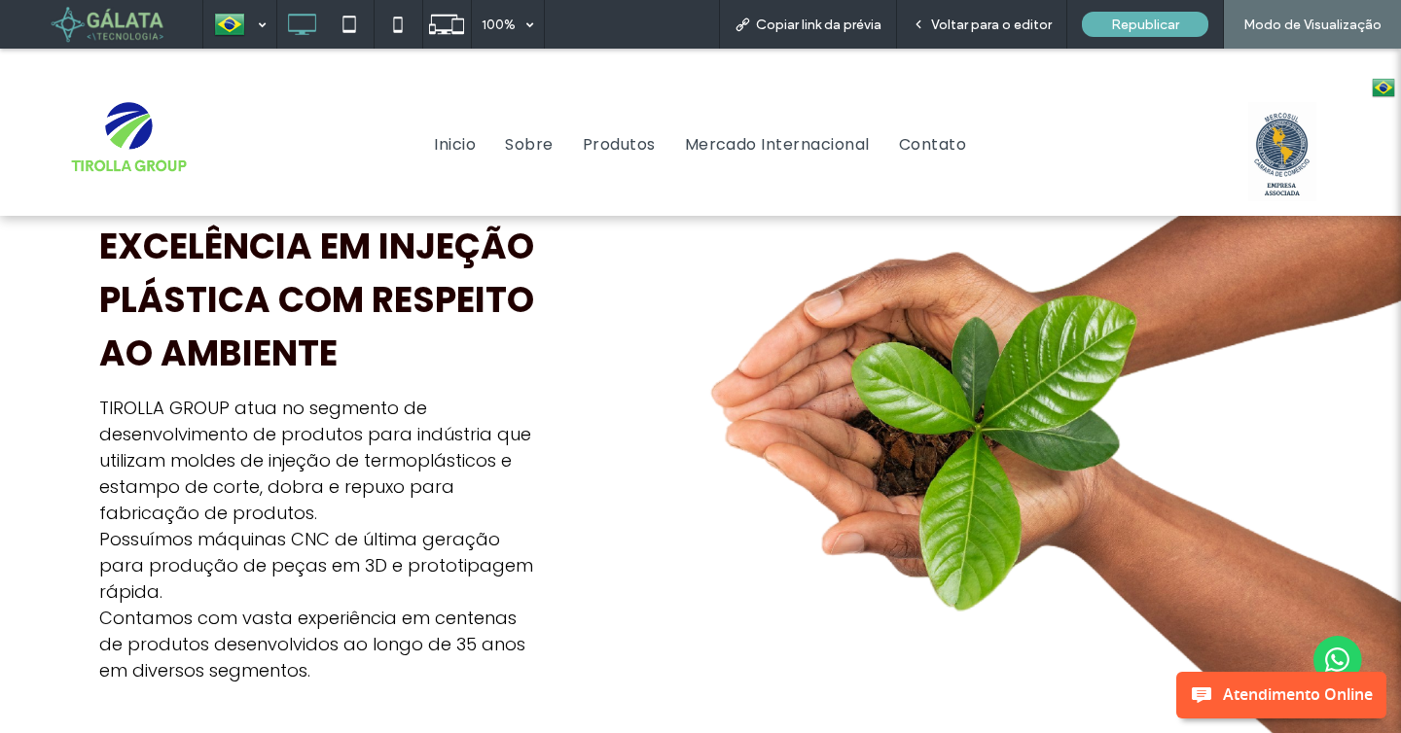
scroll to position [0, 0]
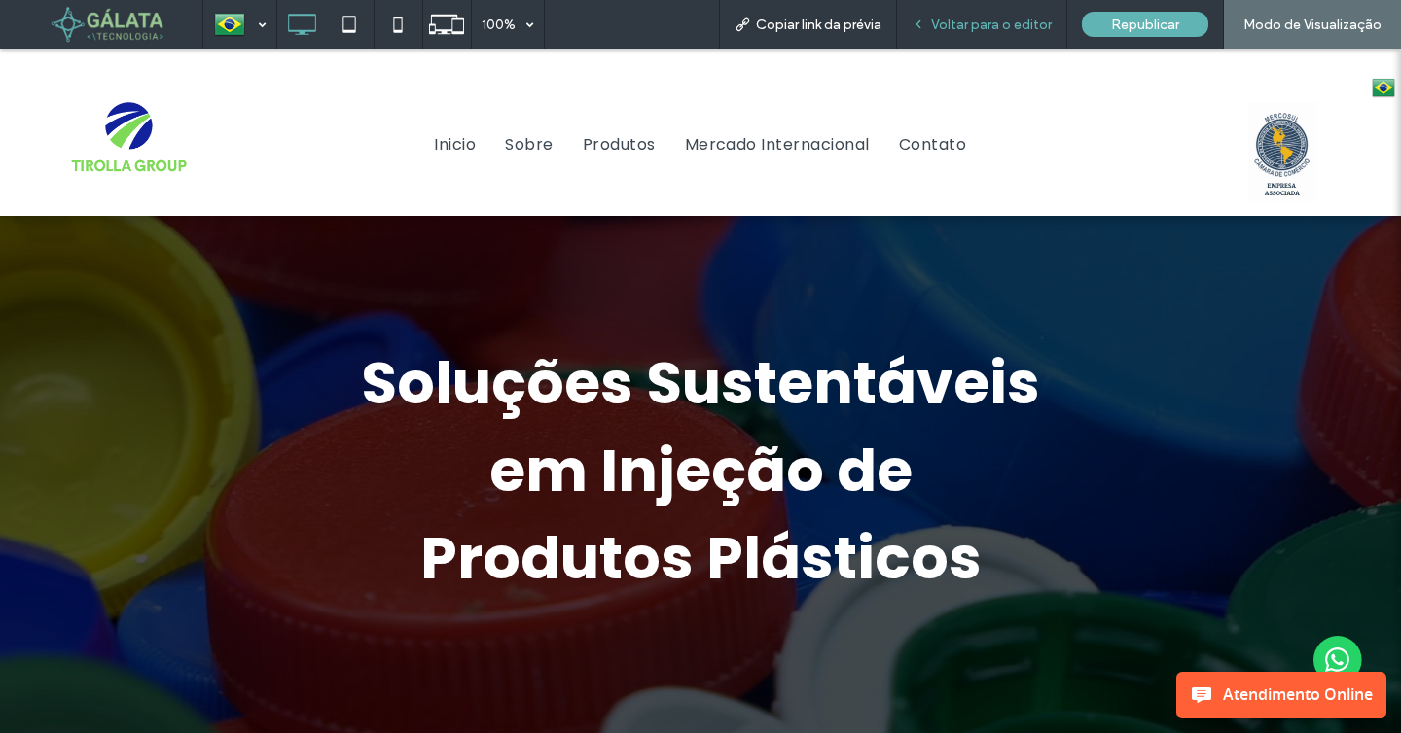
click at [955, 35] on div "Voltar para o editor" at bounding box center [982, 24] width 170 height 49
click at [1004, 17] on span "Voltar para o editor" at bounding box center [991, 25] width 121 height 17
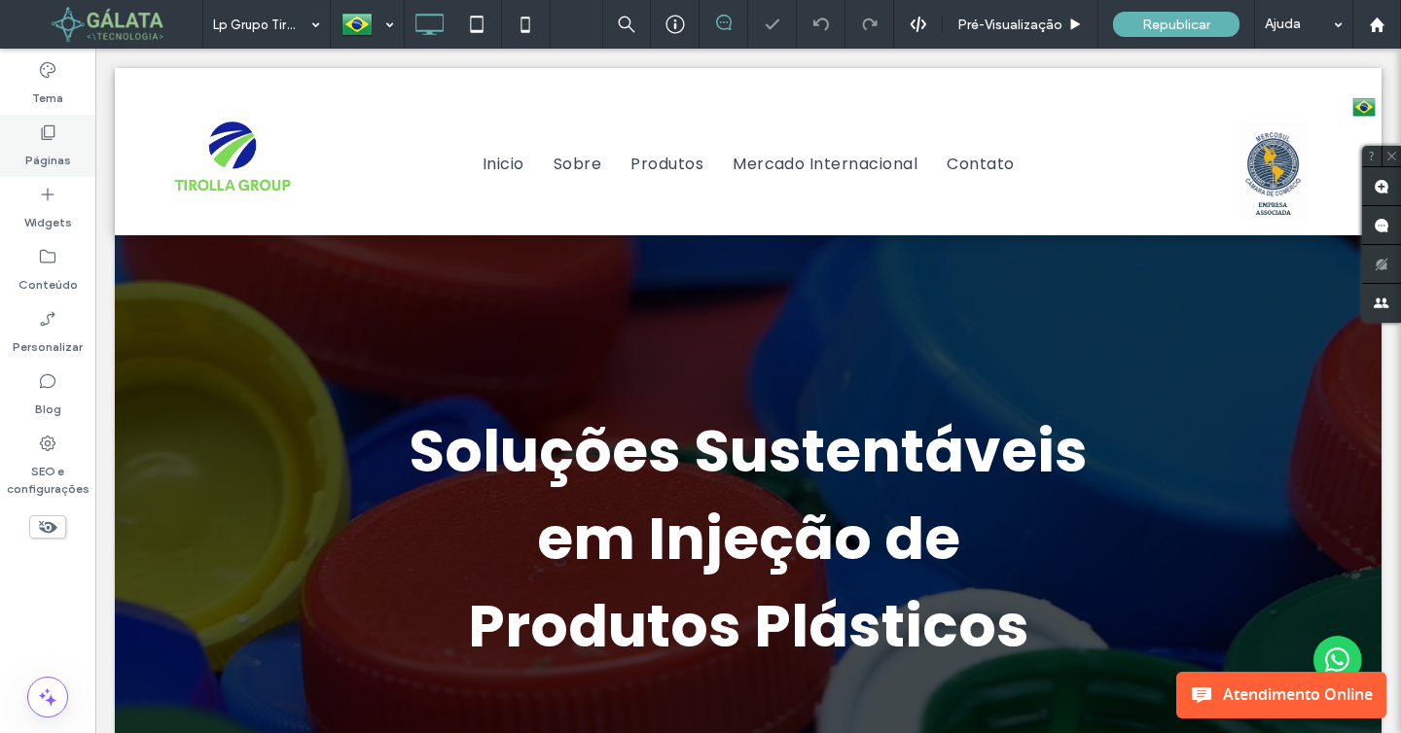
click at [67, 159] on label "Páginas" at bounding box center [48, 155] width 46 height 27
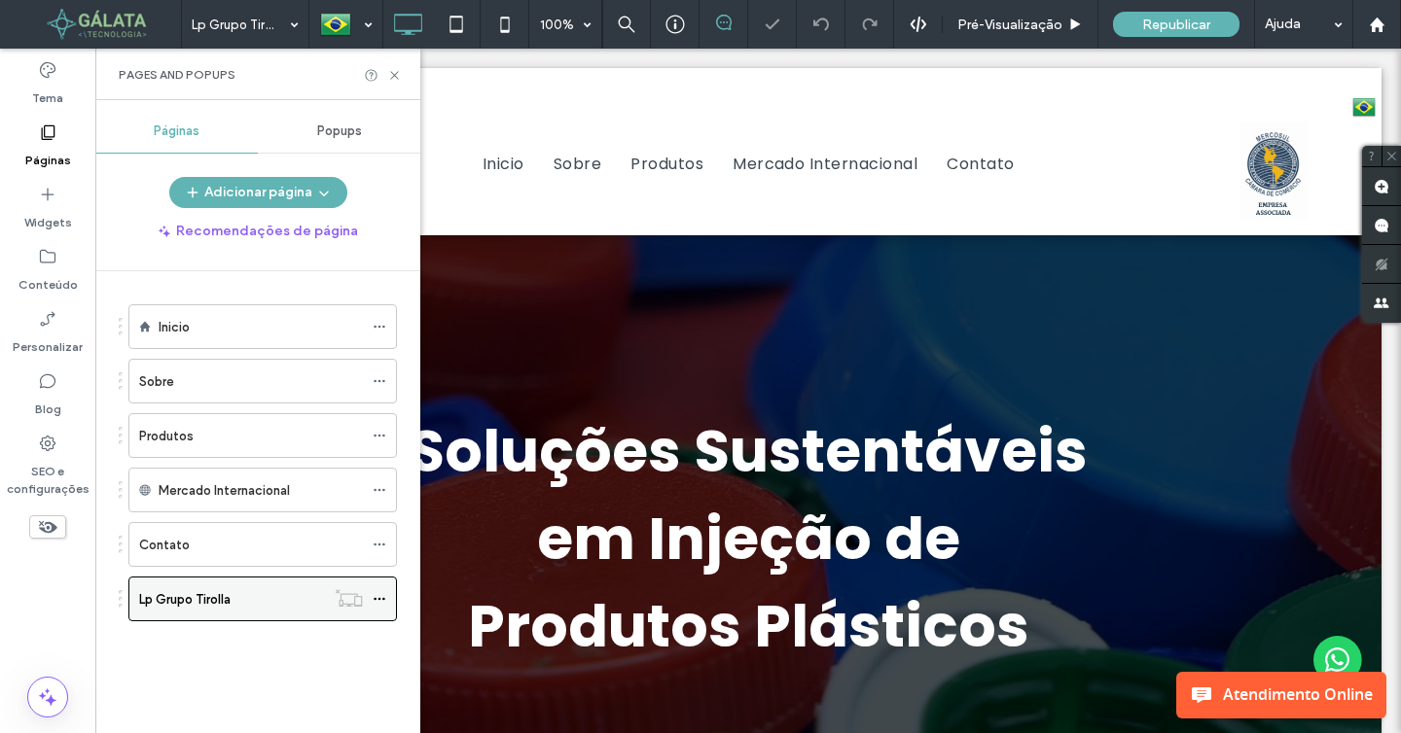
click at [376, 595] on icon at bounding box center [380, 599] width 14 height 14
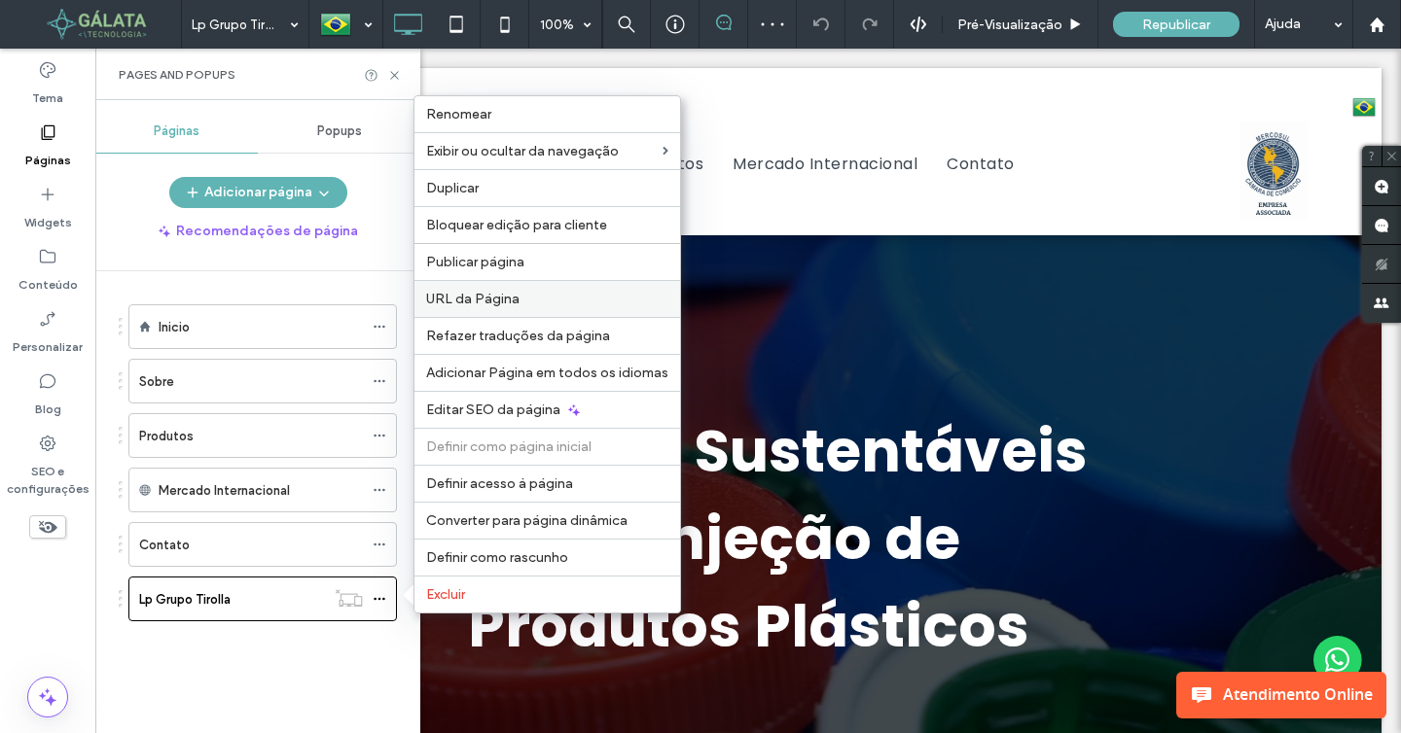
click at [537, 300] on label "URL da Página" at bounding box center [547, 299] width 242 height 17
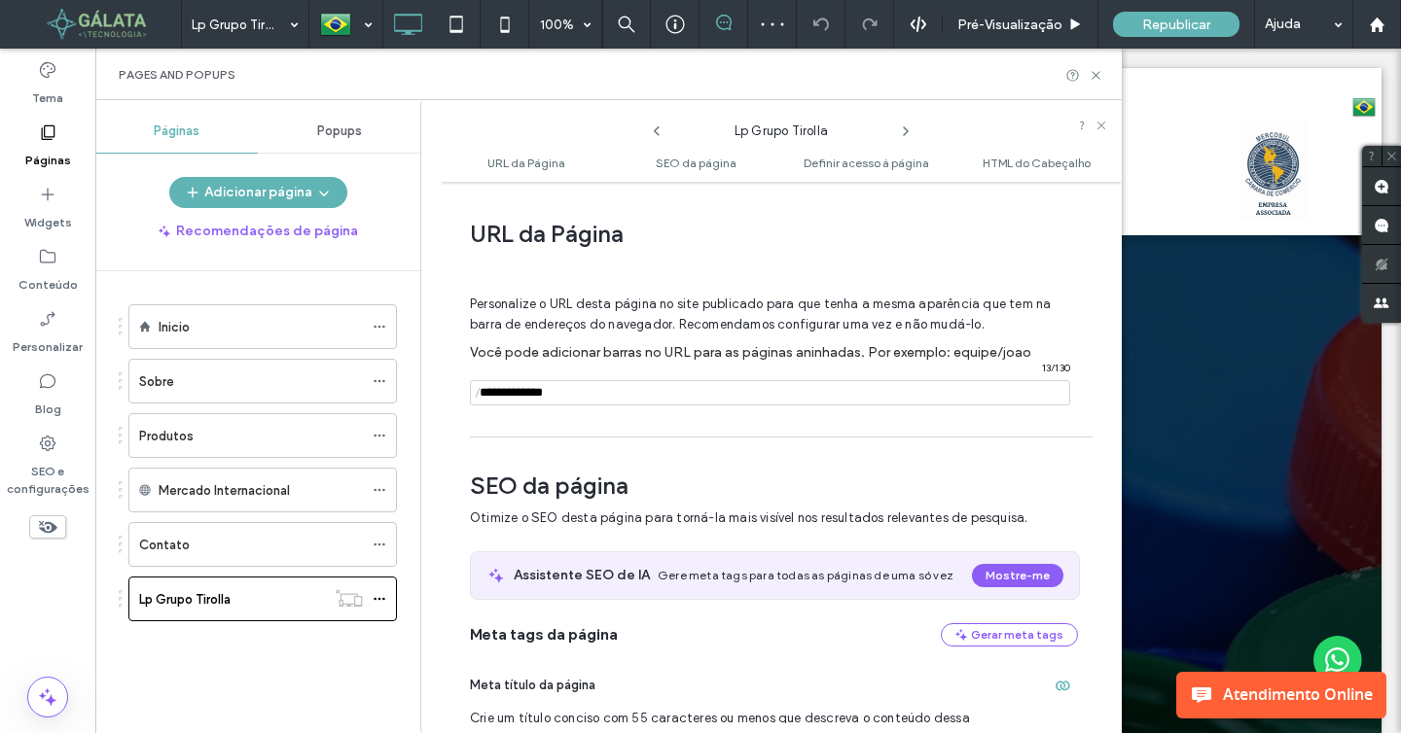
scroll to position [10, 0]
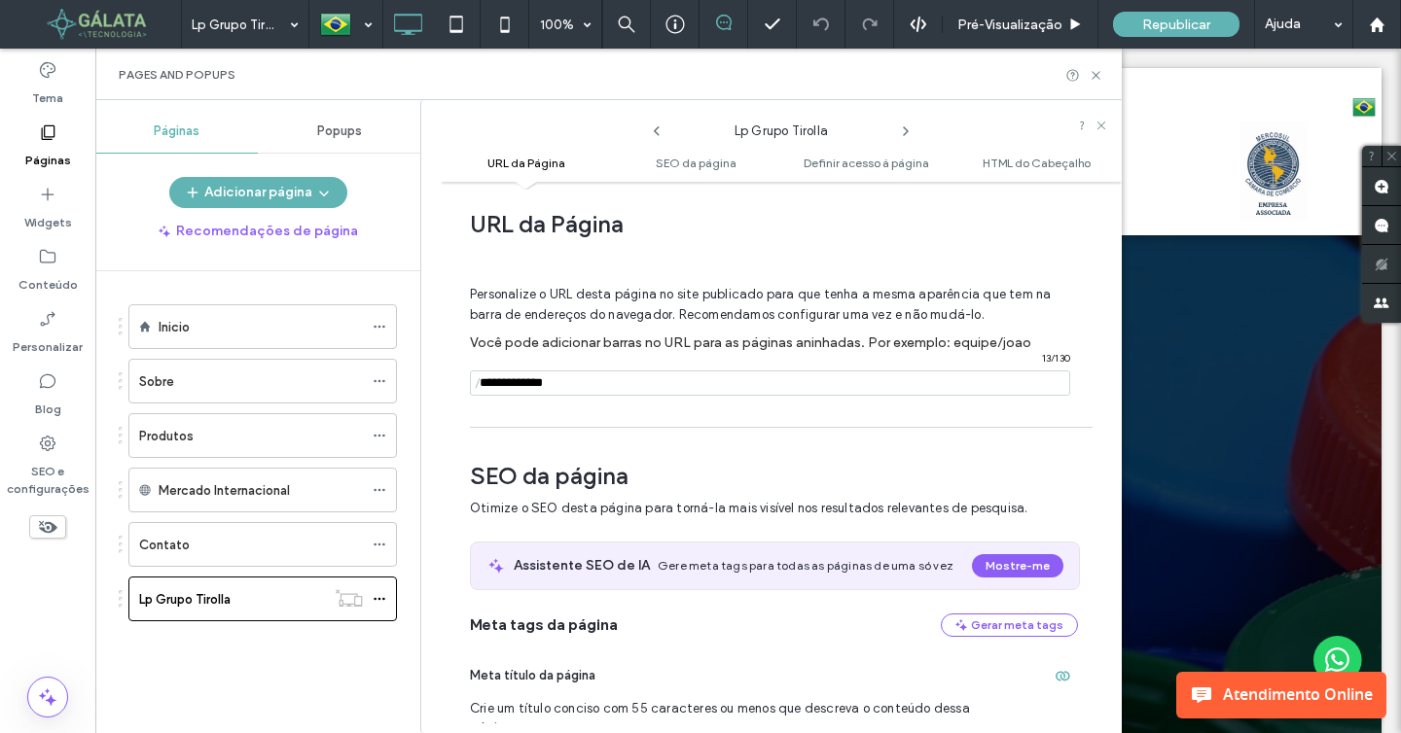
click at [659, 384] on input "notEmpty" at bounding box center [770, 383] width 600 height 25
